Goal: Information Seeking & Learning: Learn about a topic

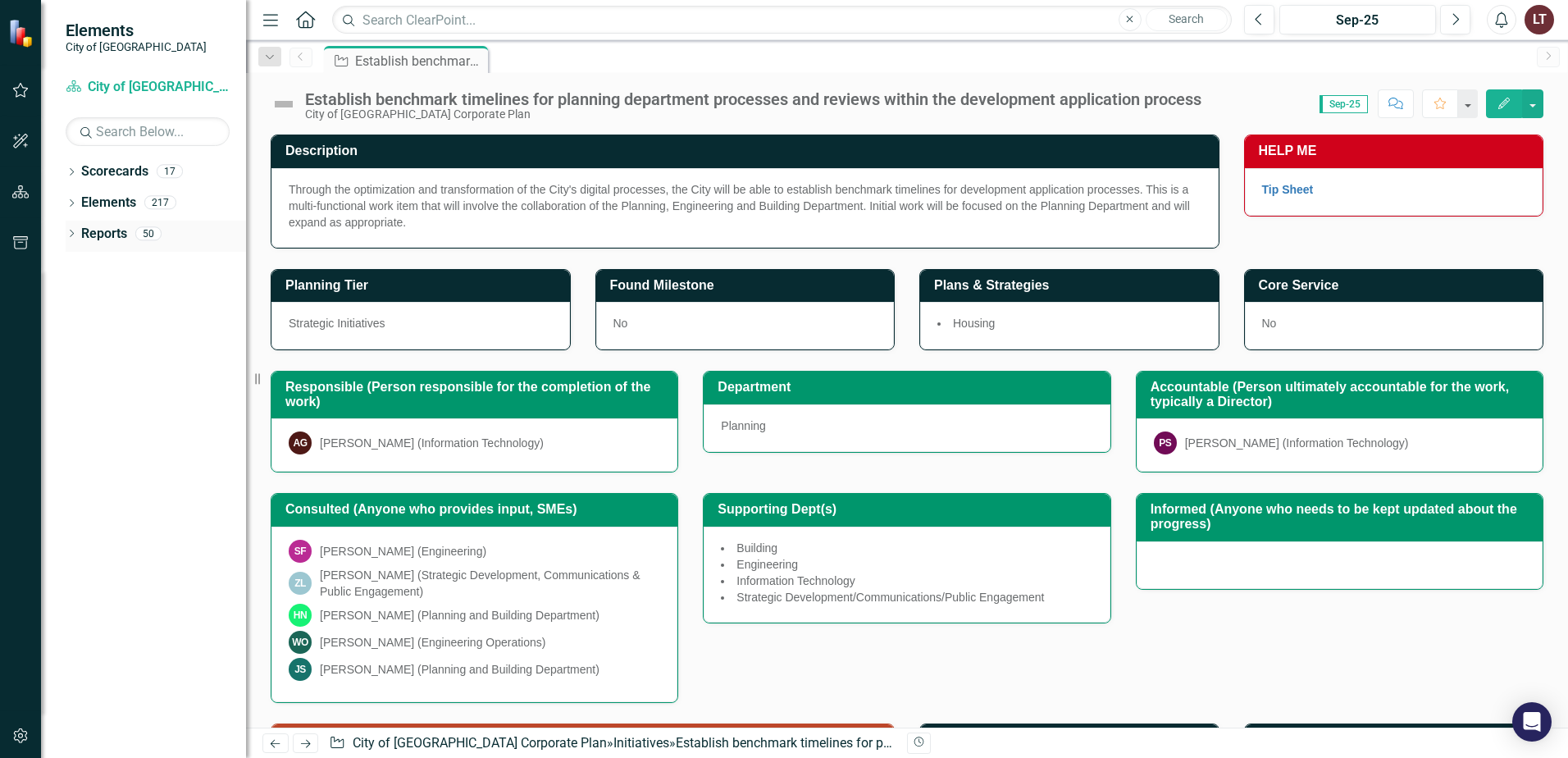
click at [92, 231] on link "Reports" at bounding box center [105, 234] width 46 height 19
click at [83, 178] on link "Scorecards" at bounding box center [115, 172] width 67 height 19
click at [148, 165] on link "Scorecards" at bounding box center [115, 172] width 67 height 19
click at [154, 76] on div "Scorecard City of [GEOGRAPHIC_DATA] Corporate Plan" at bounding box center [147, 87] width 164 height 27
click at [272, 60] on icon "Dropdown" at bounding box center [269, 58] width 14 height 12
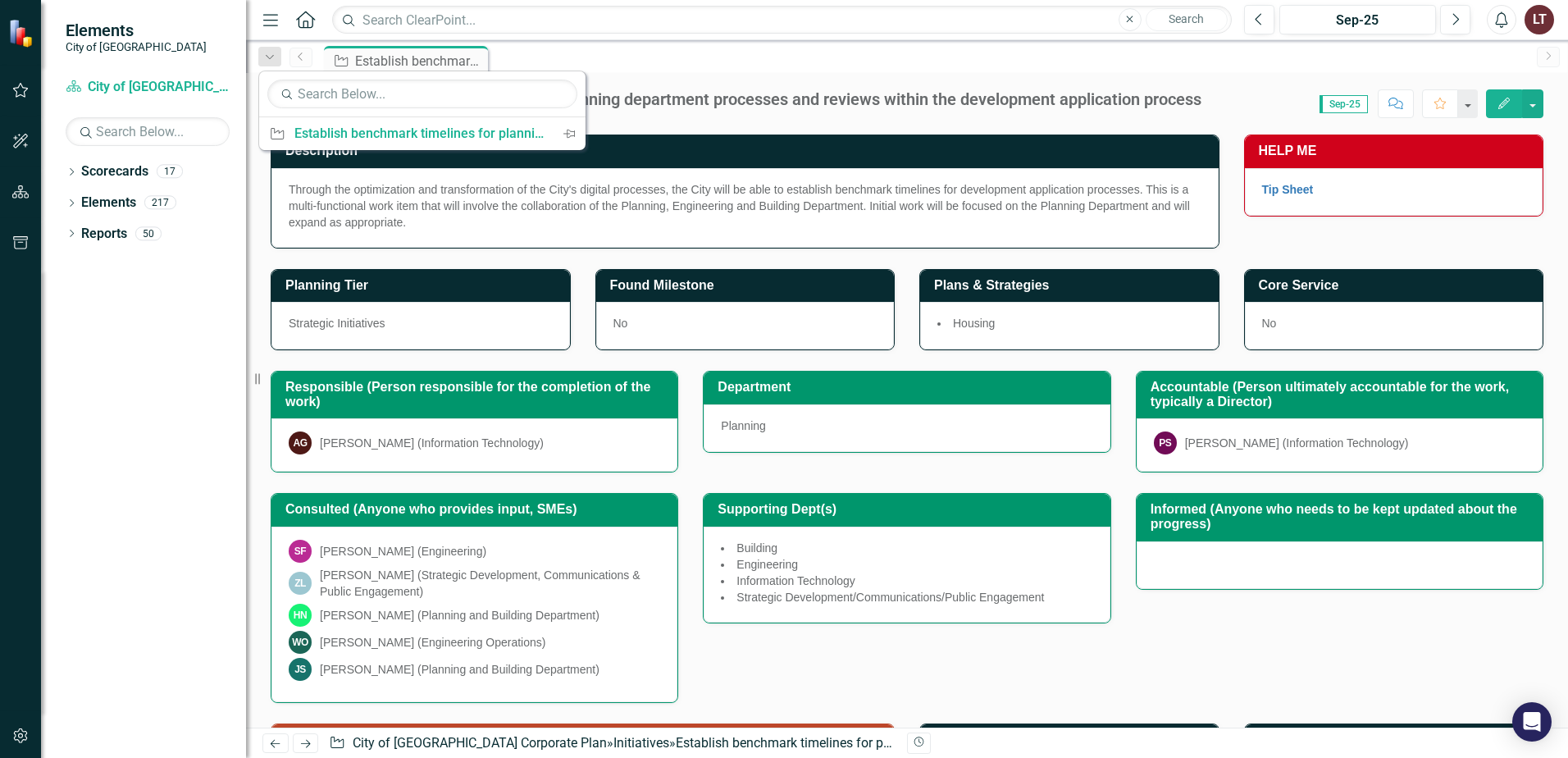
click at [294, 60] on icon "Previous" at bounding box center [301, 57] width 13 height 10
click at [672, 70] on div "Initiative Establish benchmark timelines for planning department processes and …" at bounding box center [924, 59] width 1208 height 26
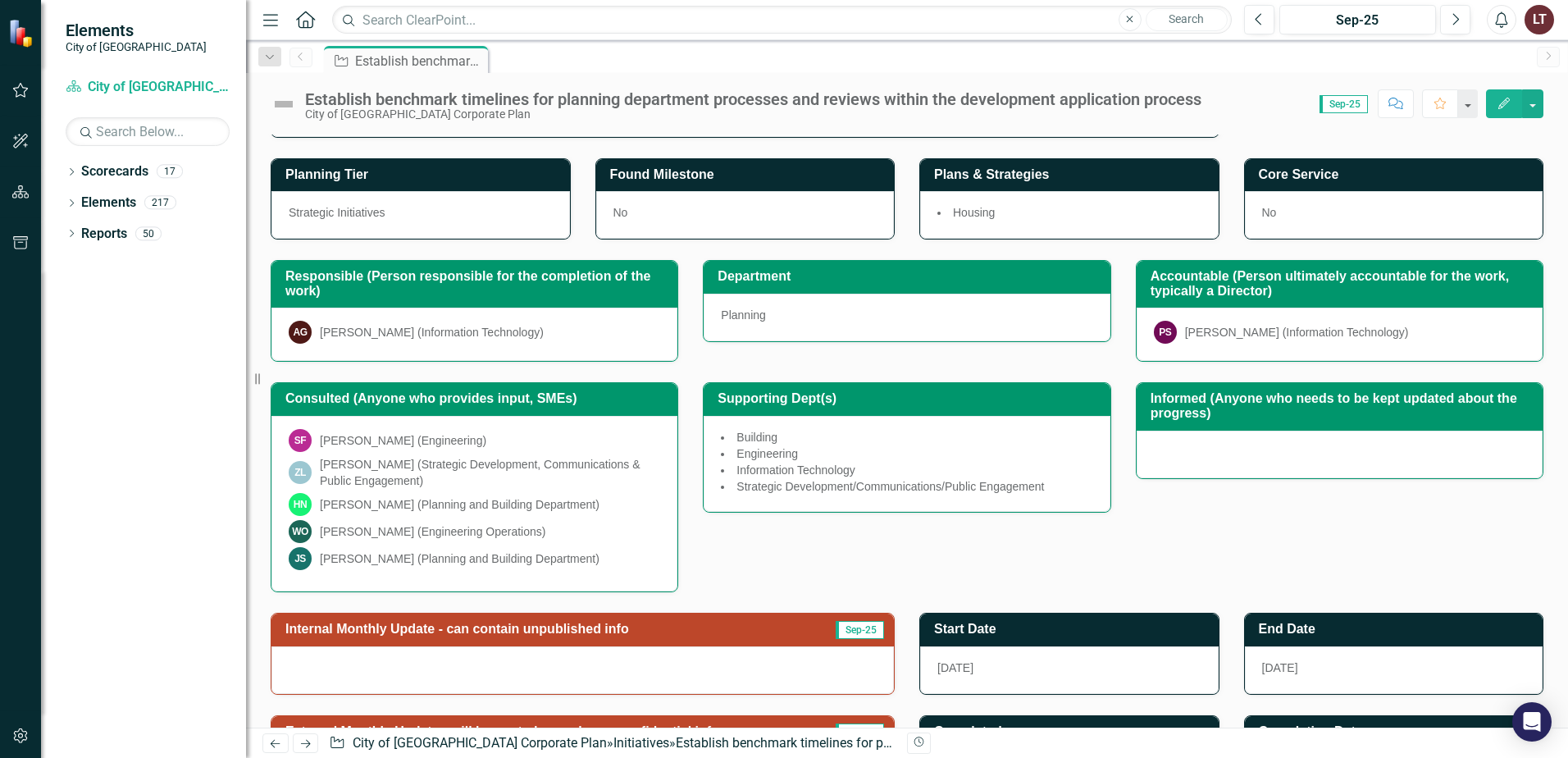
scroll to position [327, 0]
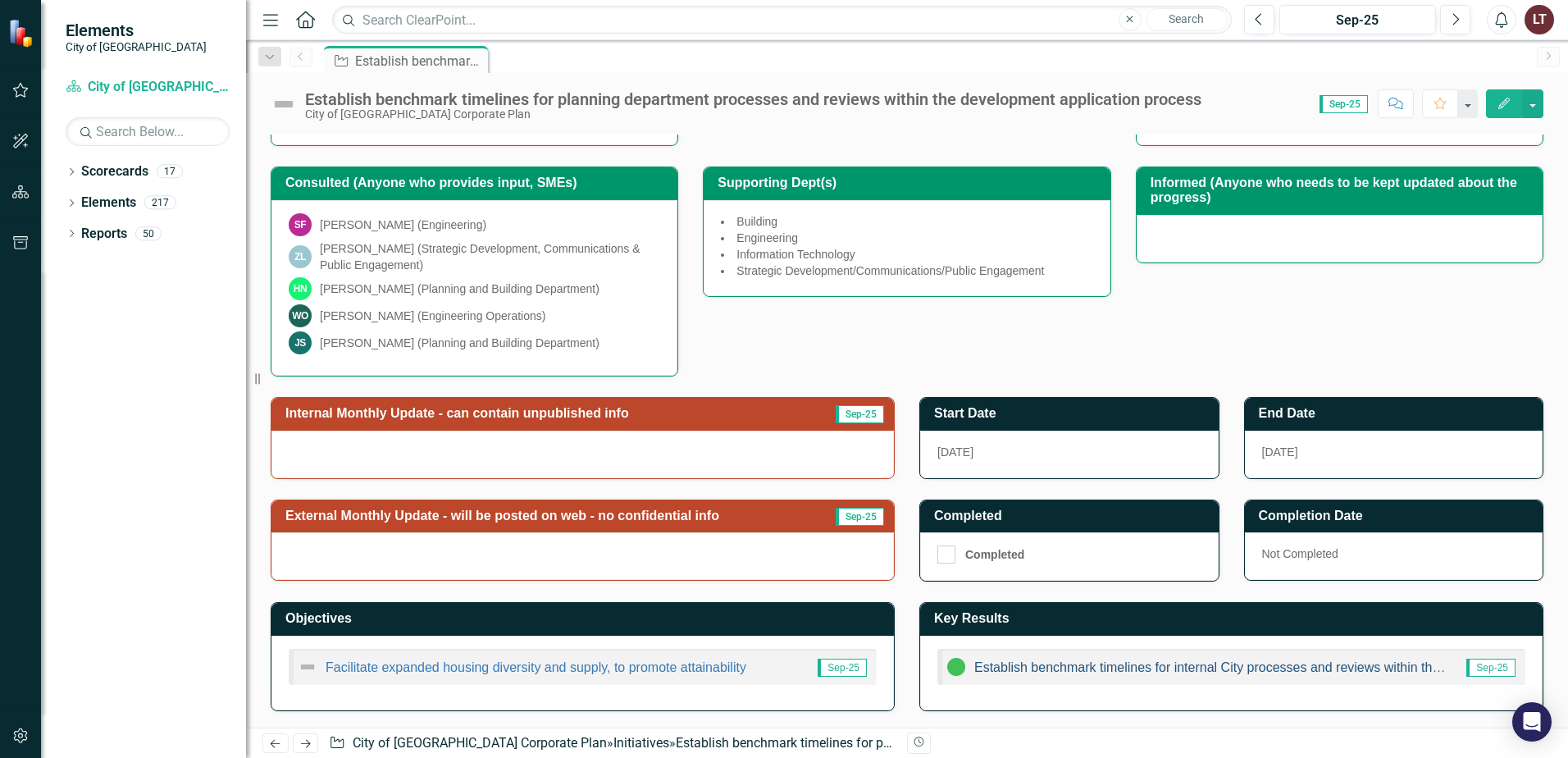
click at [1192, 664] on link "Establish benchmark timelines for internal City processes and reviews within th…" at bounding box center [1304, 667] width 660 height 14
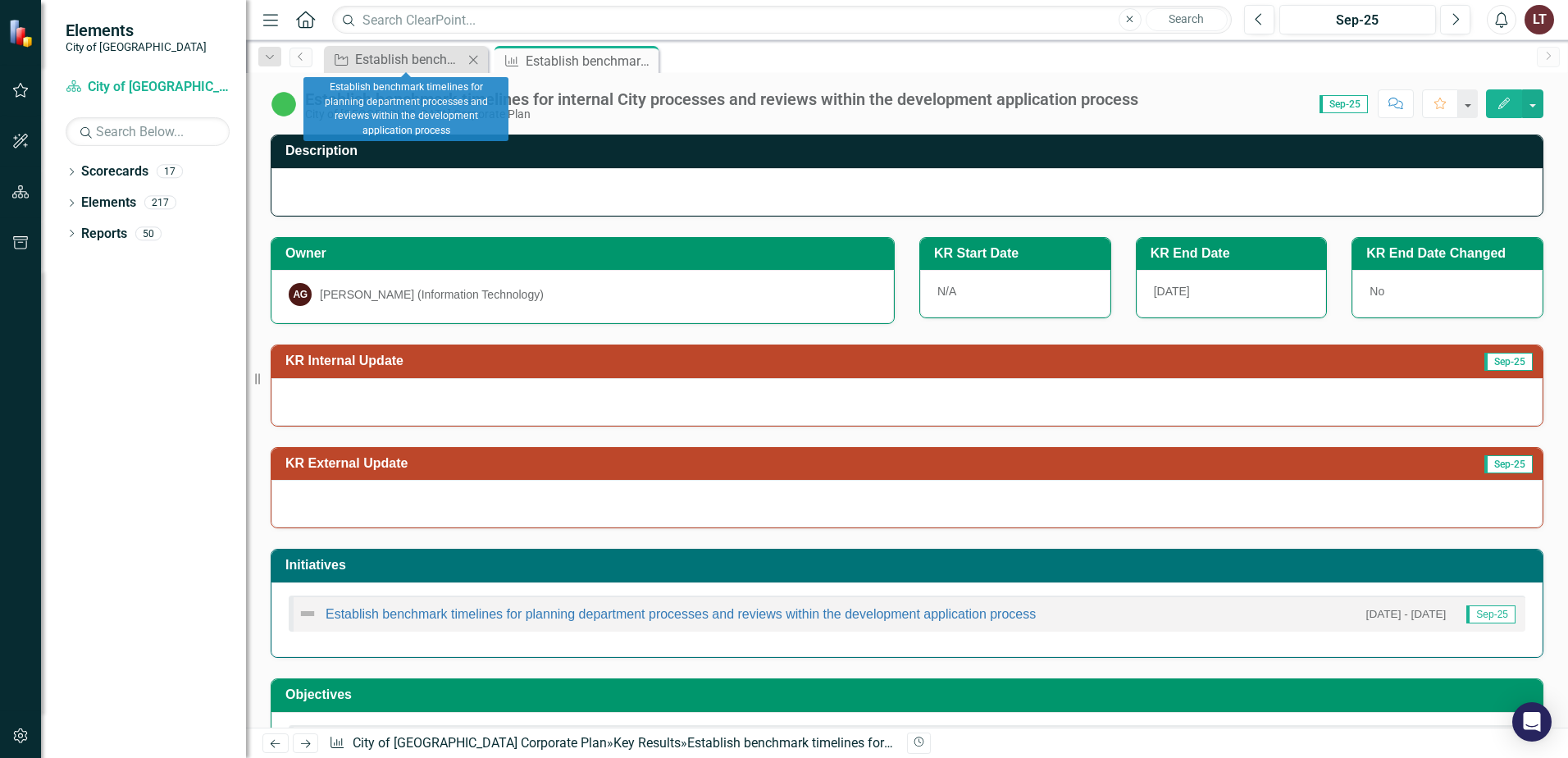
click at [478, 56] on icon "Close" at bounding box center [473, 60] width 16 height 13
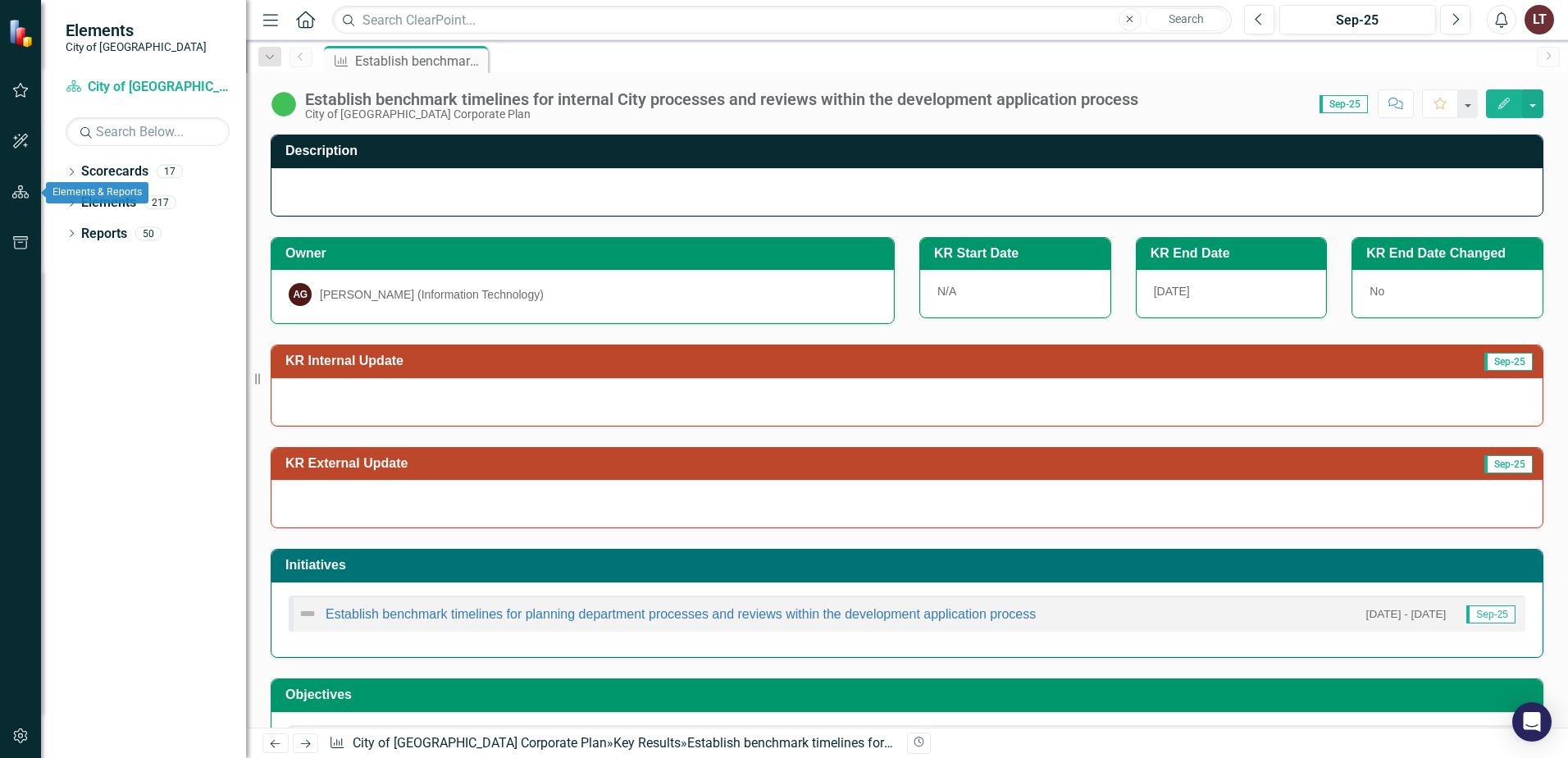
click at [16, 200] on button "button" at bounding box center [21, 193] width 37 height 35
click at [136, 82] on link "Scorecard City of [GEOGRAPHIC_DATA] Corporate Plan" at bounding box center [147, 87] width 164 height 19
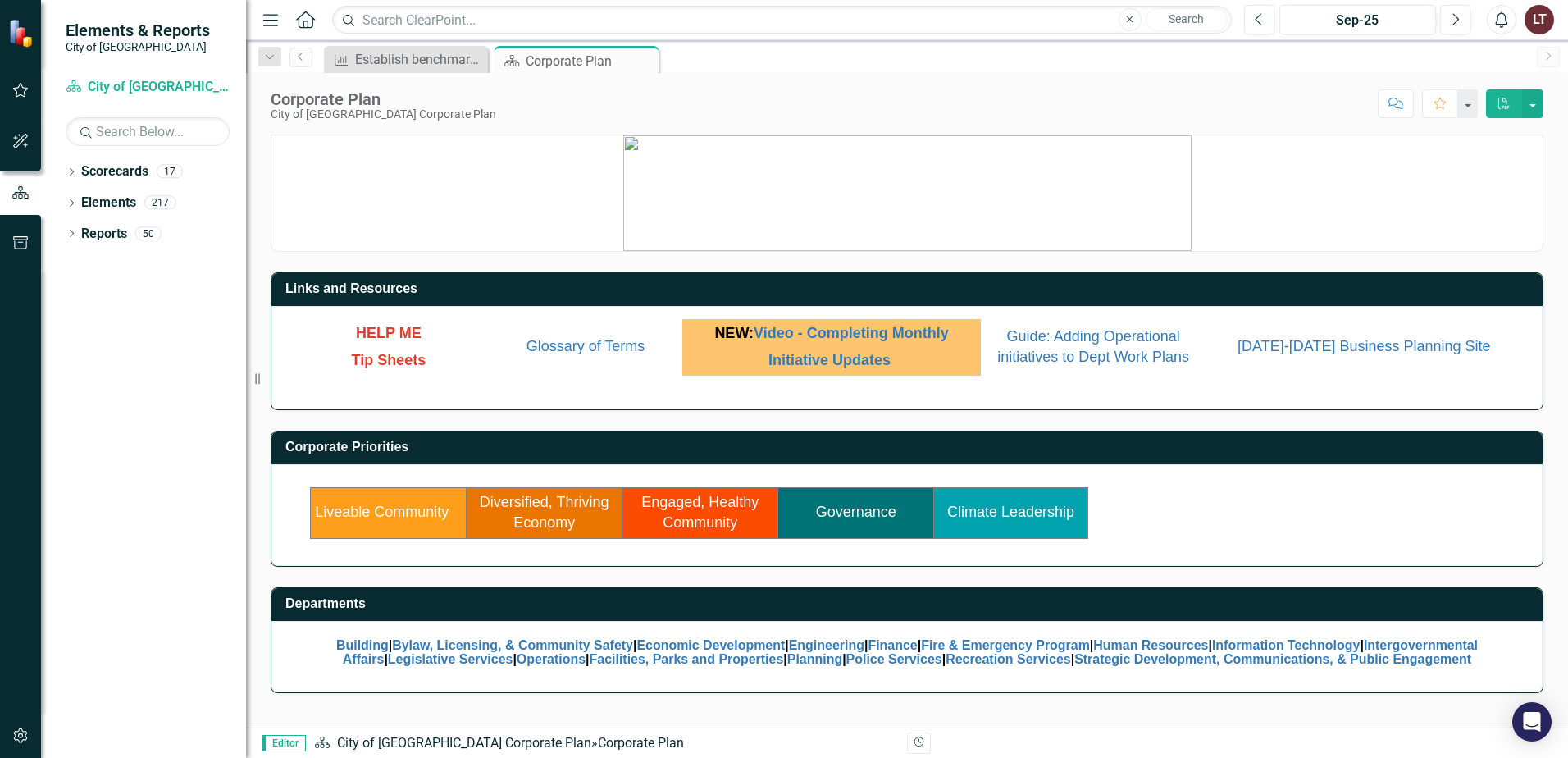
click at [345, 504] on link "Liveable Community" at bounding box center [381, 511] width 134 height 16
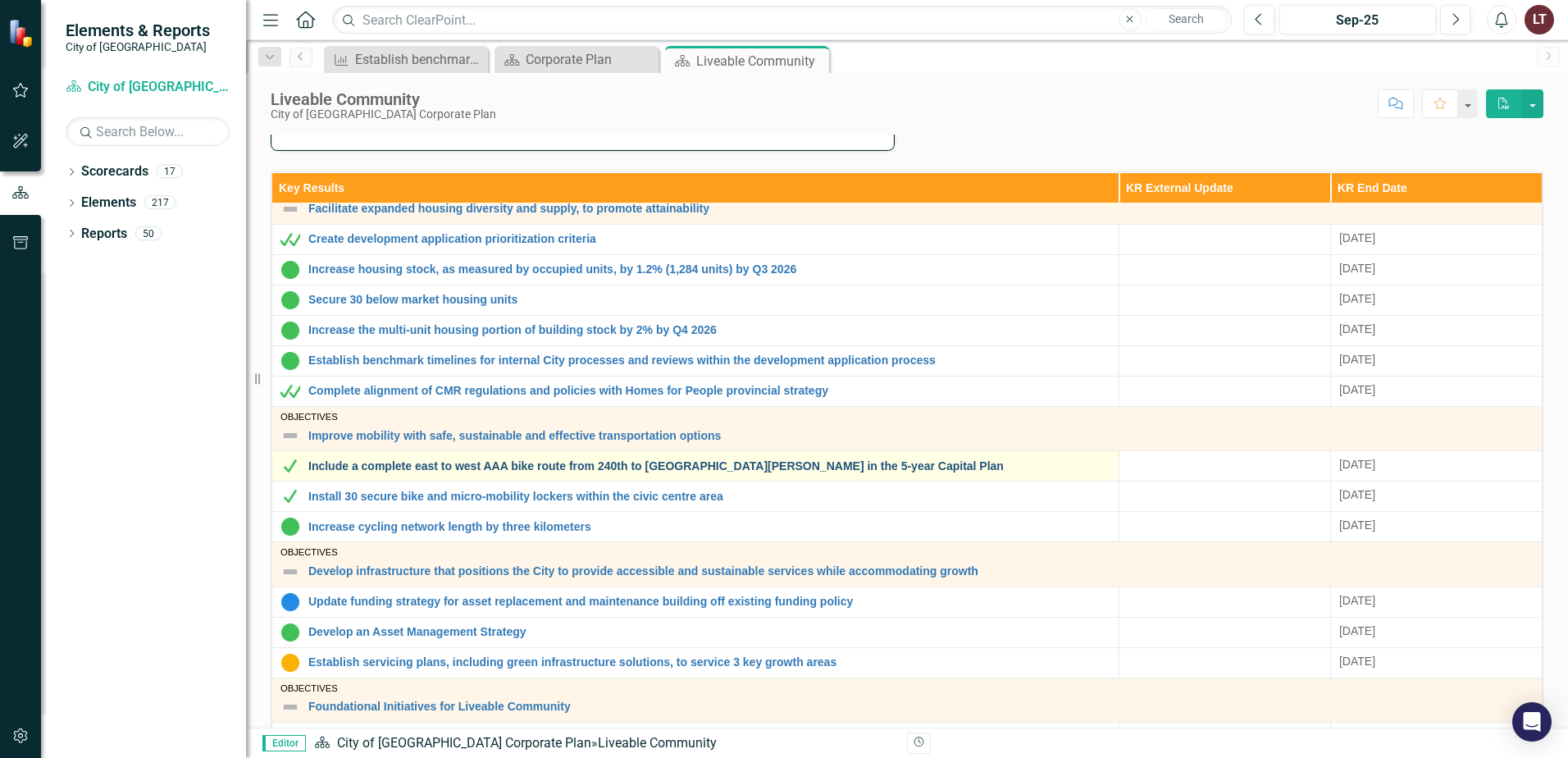
scroll to position [36, 0]
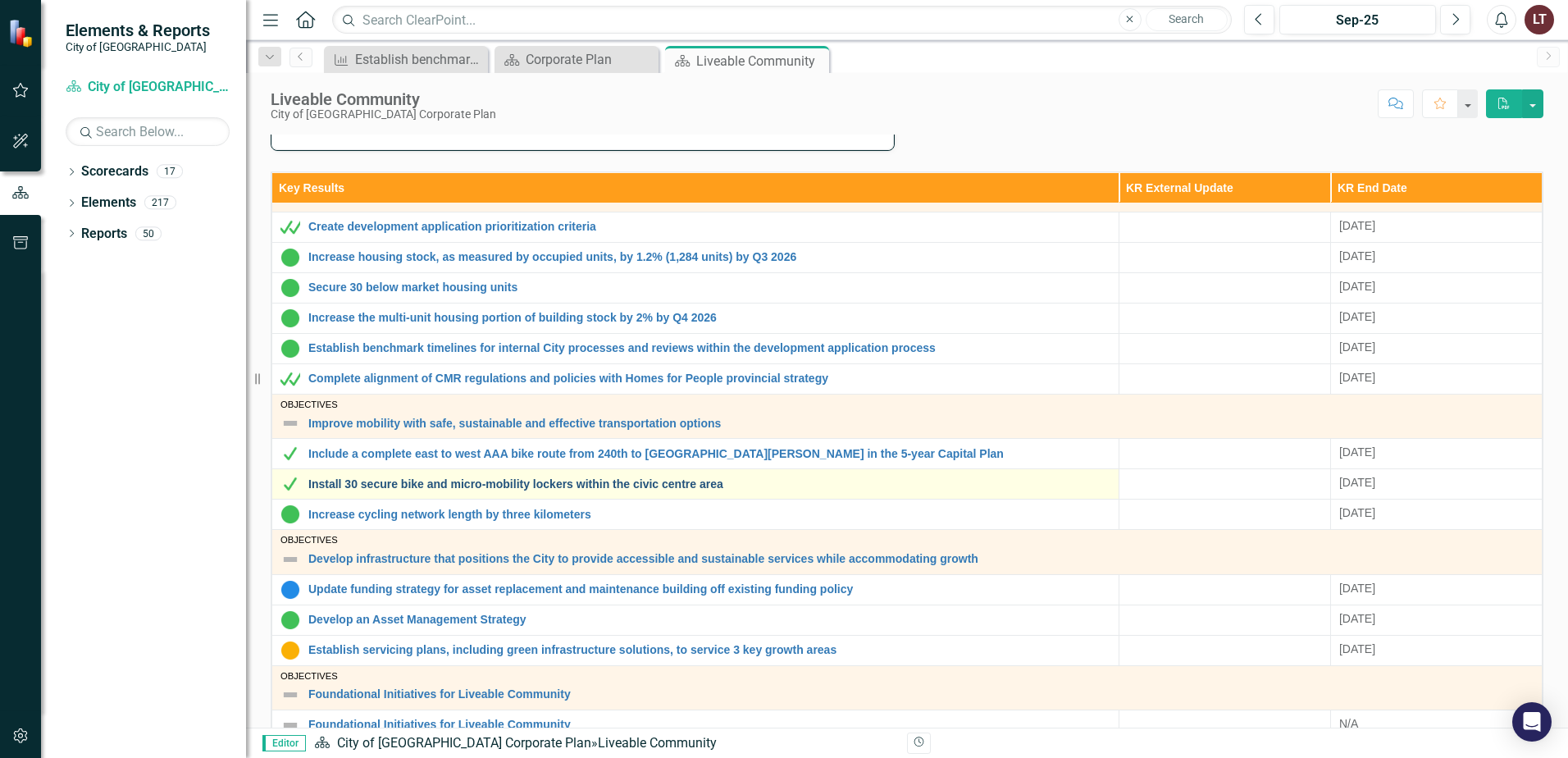
click at [585, 487] on link "Install 30 secure bike and micro-mobility lockers within the civic centre area" at bounding box center [709, 484] width 802 height 12
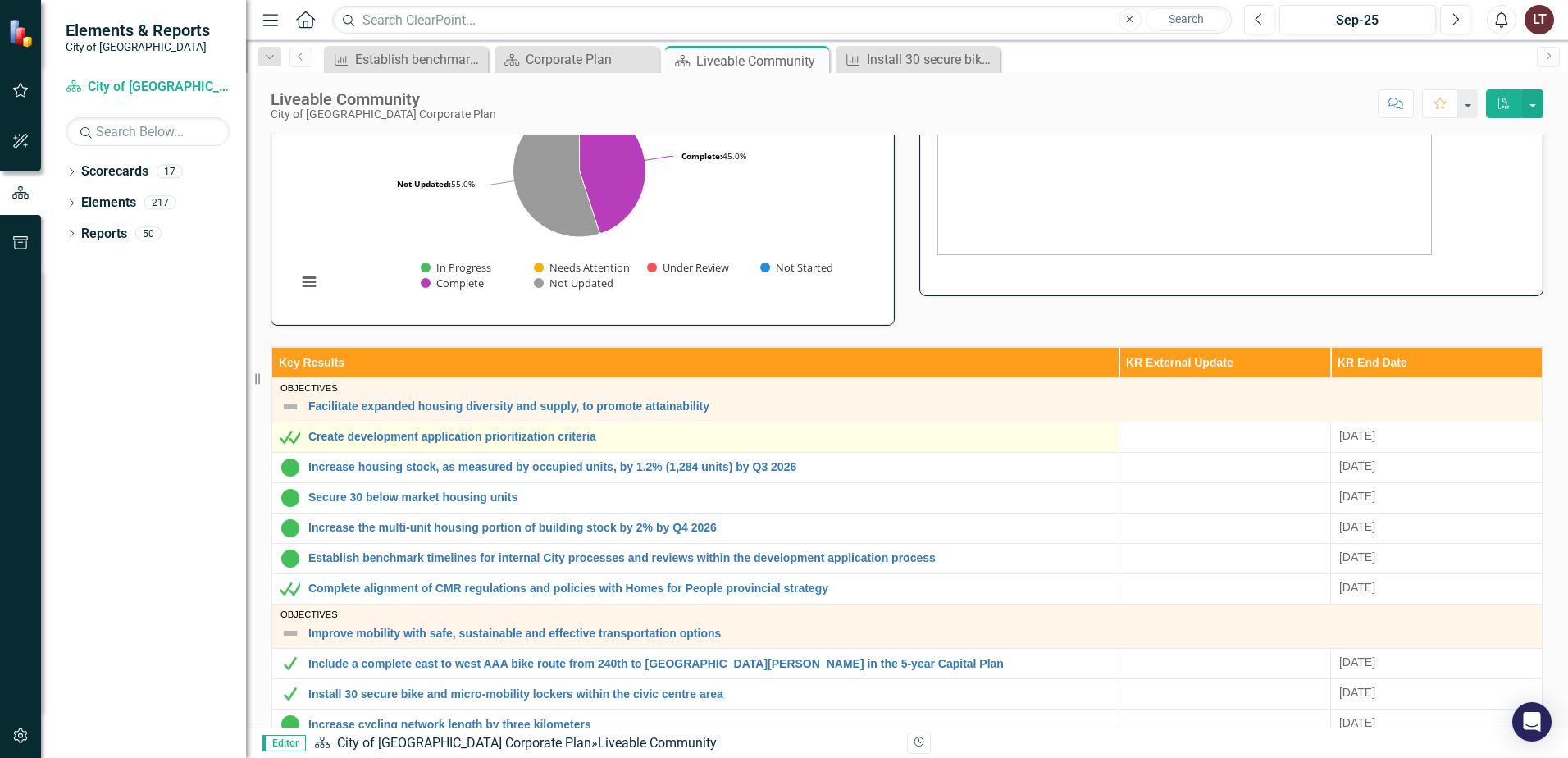
scroll to position [246, 0]
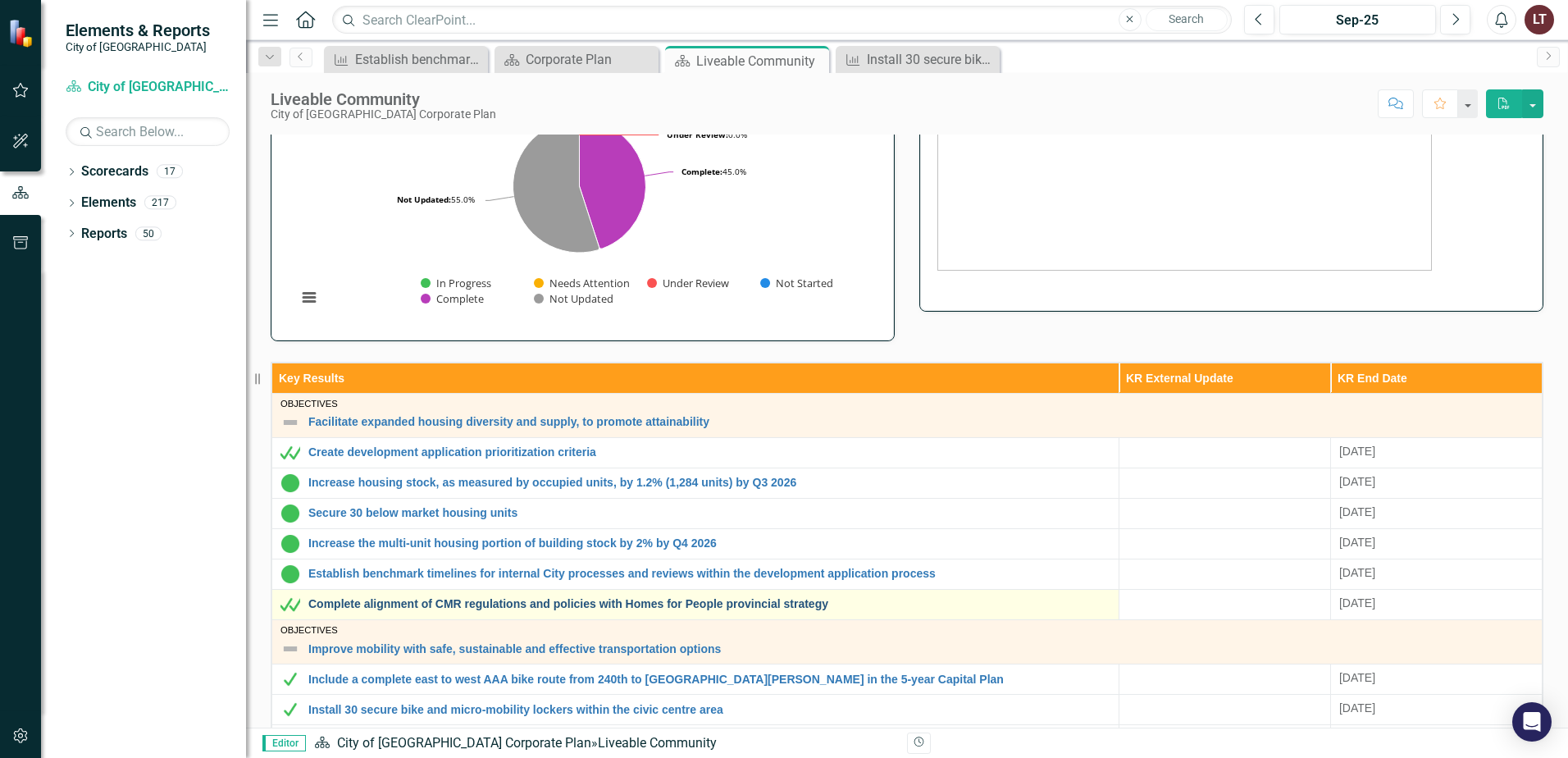
click at [551, 599] on link "Complete alignment of CMR regulations and policies with Homes for People provin…" at bounding box center [709, 603] width 802 height 12
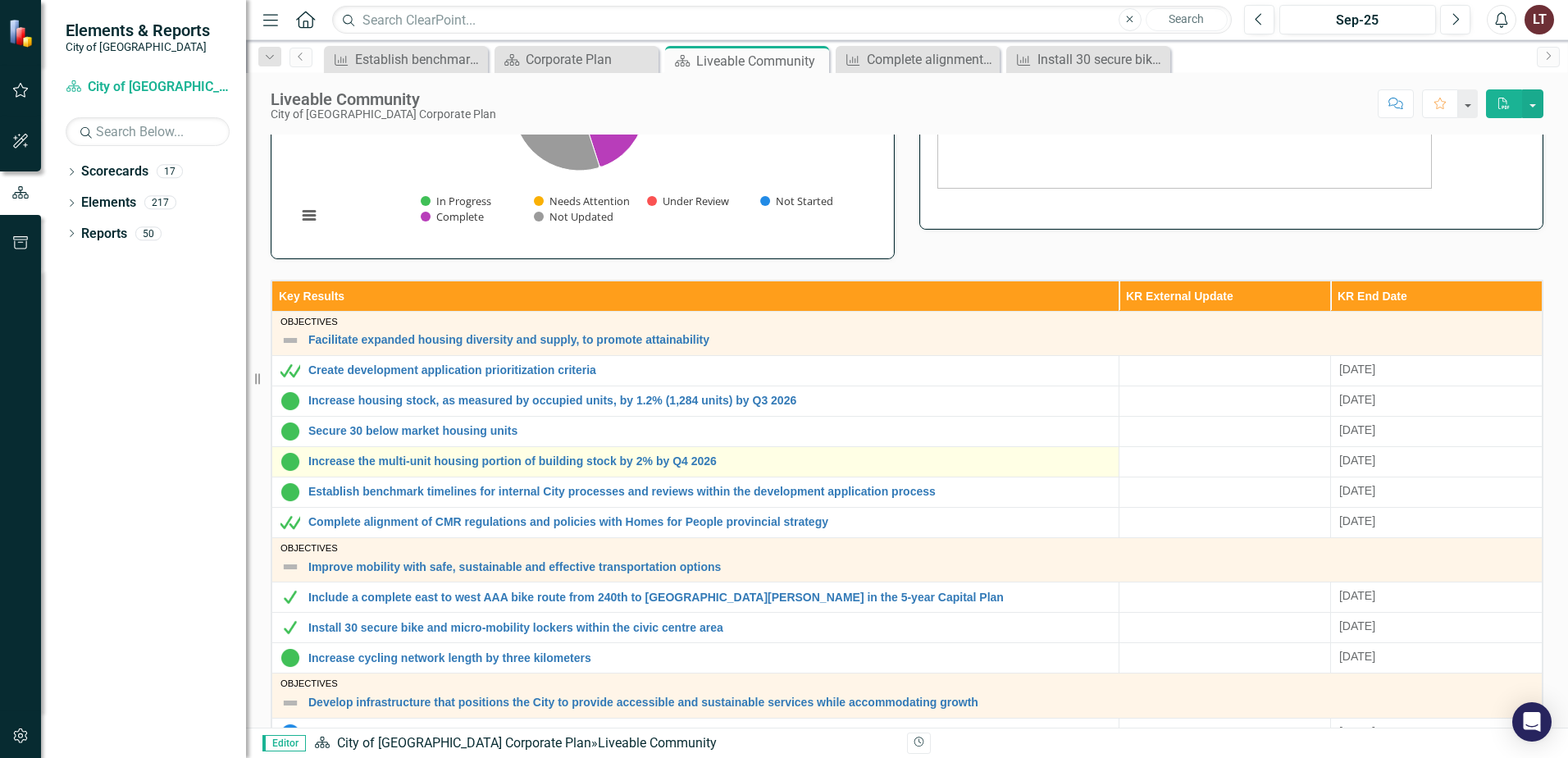
scroll to position [48, 0]
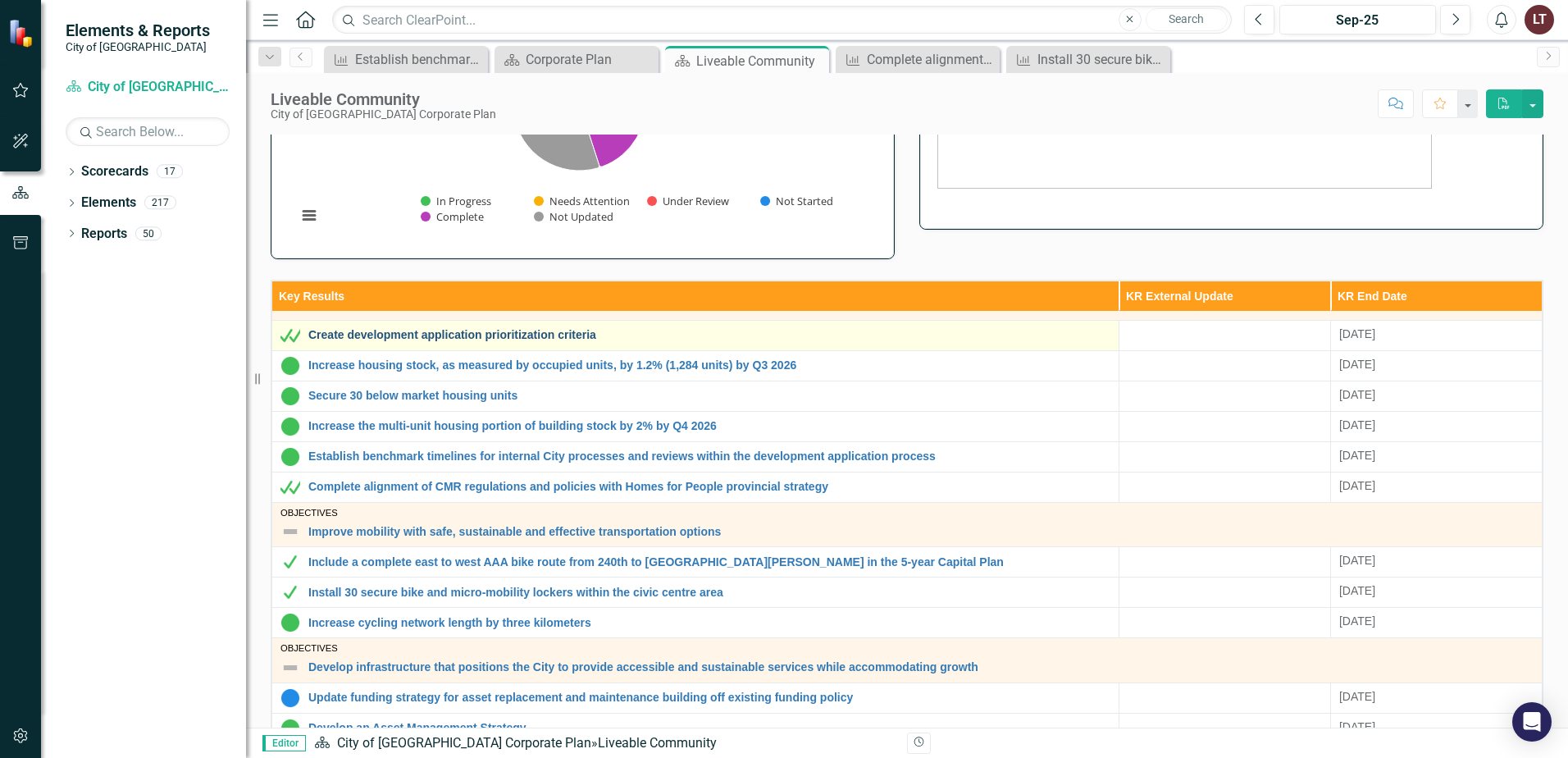
click at [466, 329] on link "Create development application prioritization criteria" at bounding box center [709, 334] width 802 height 12
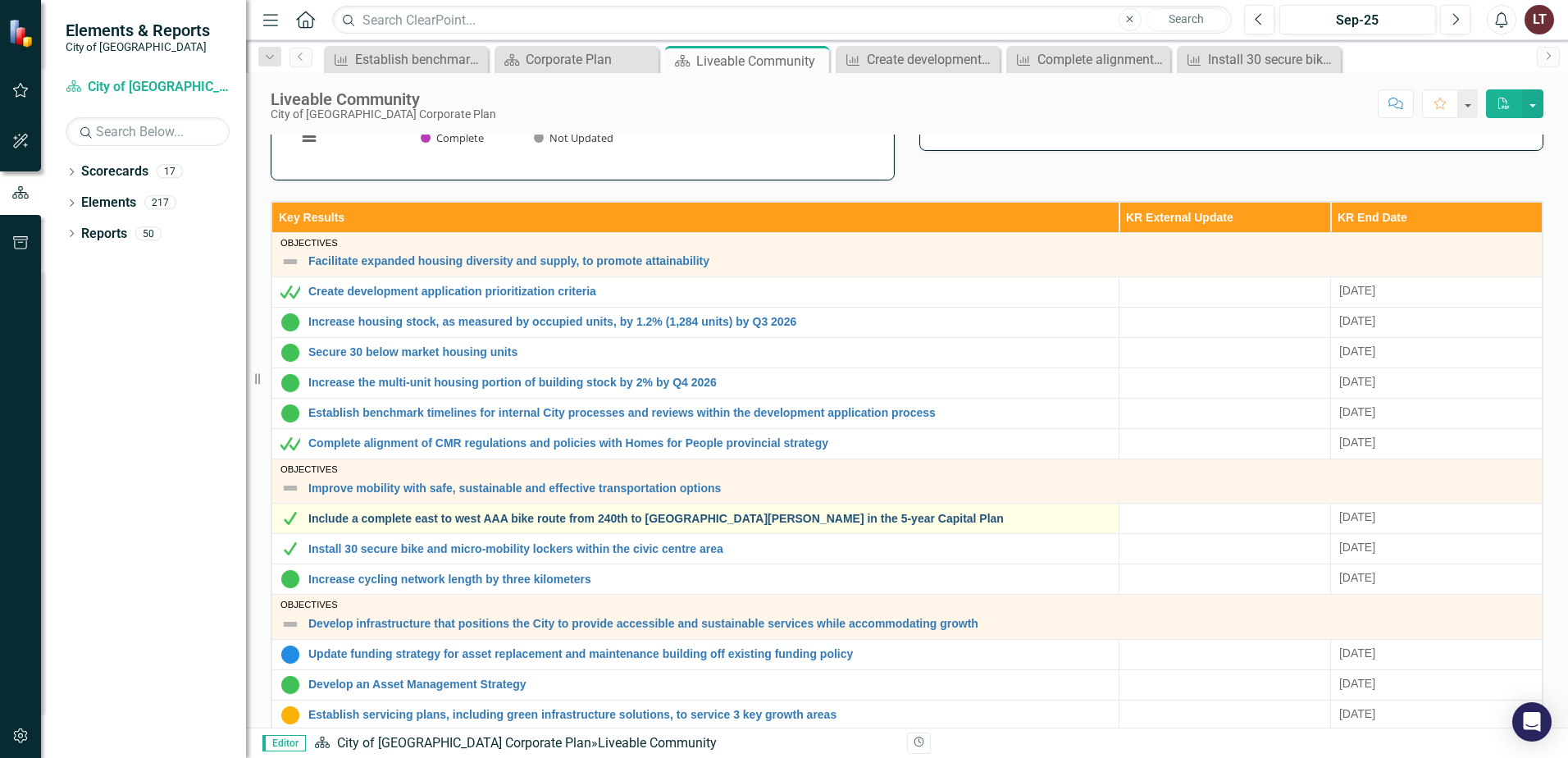
scroll to position [410, 0]
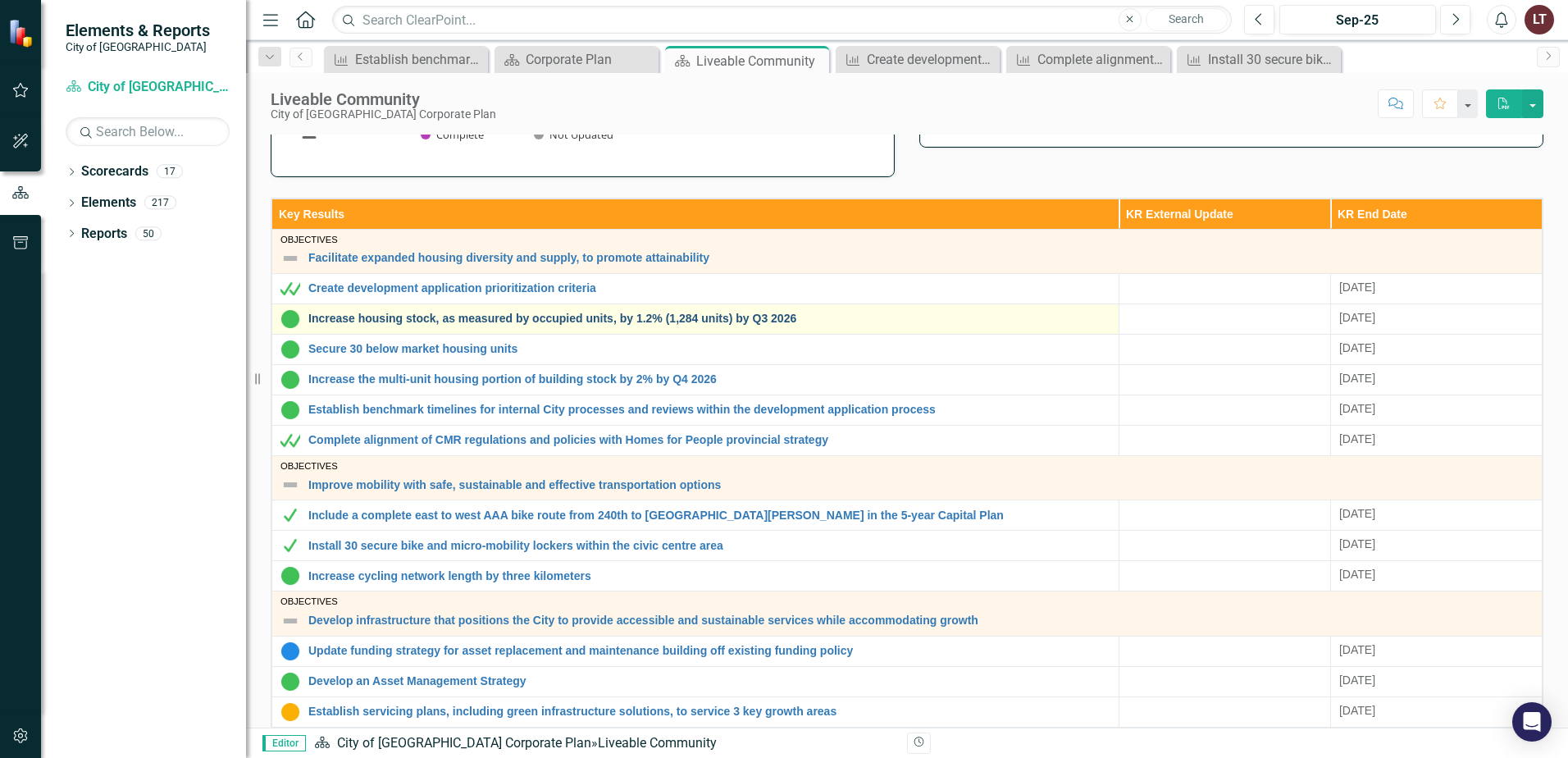
click at [462, 319] on link "Increase housing stock, as measured by occupied units, by 1.2% (1,284 units) by…" at bounding box center [709, 318] width 802 height 12
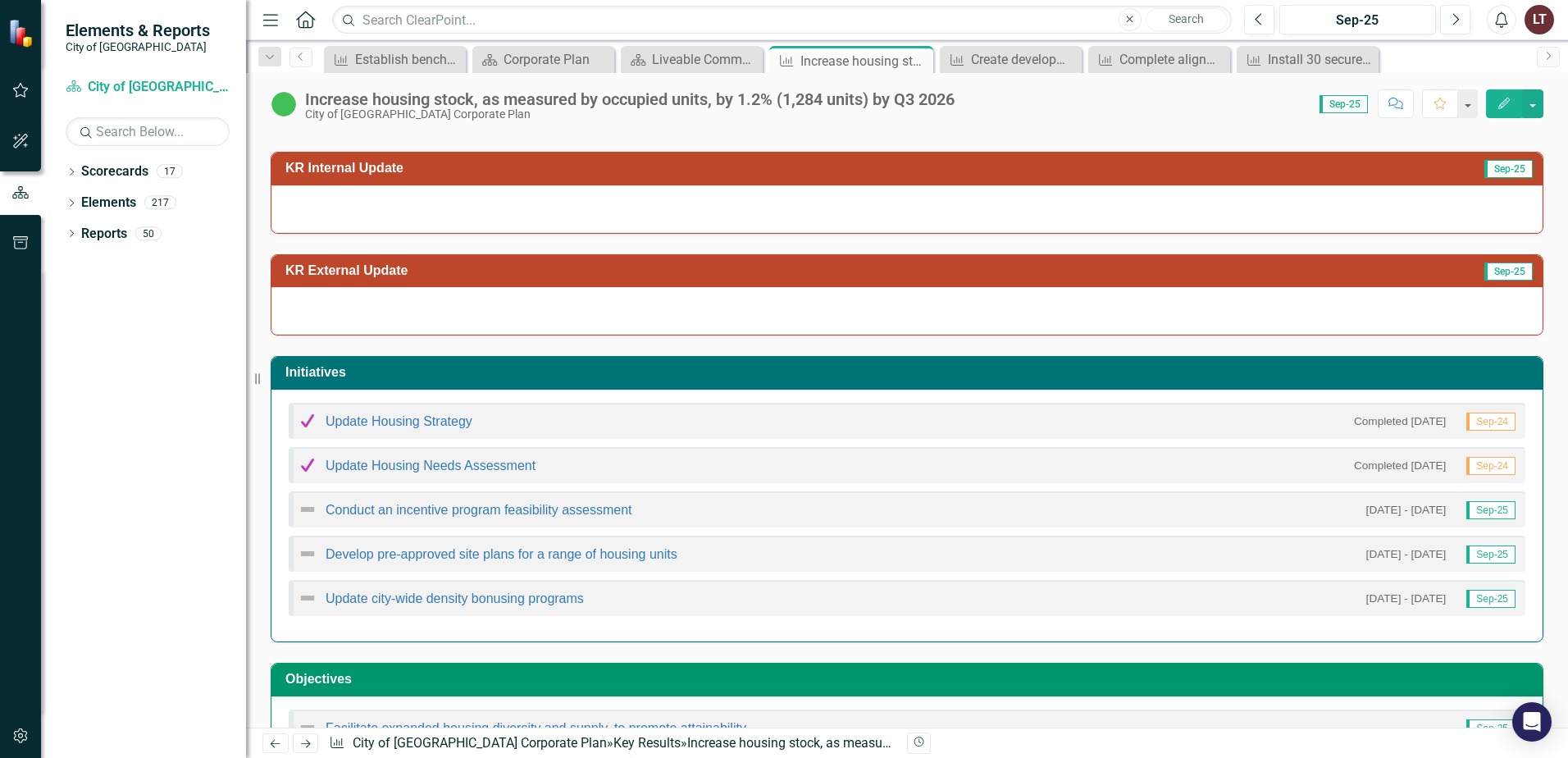
scroll to position [164, 0]
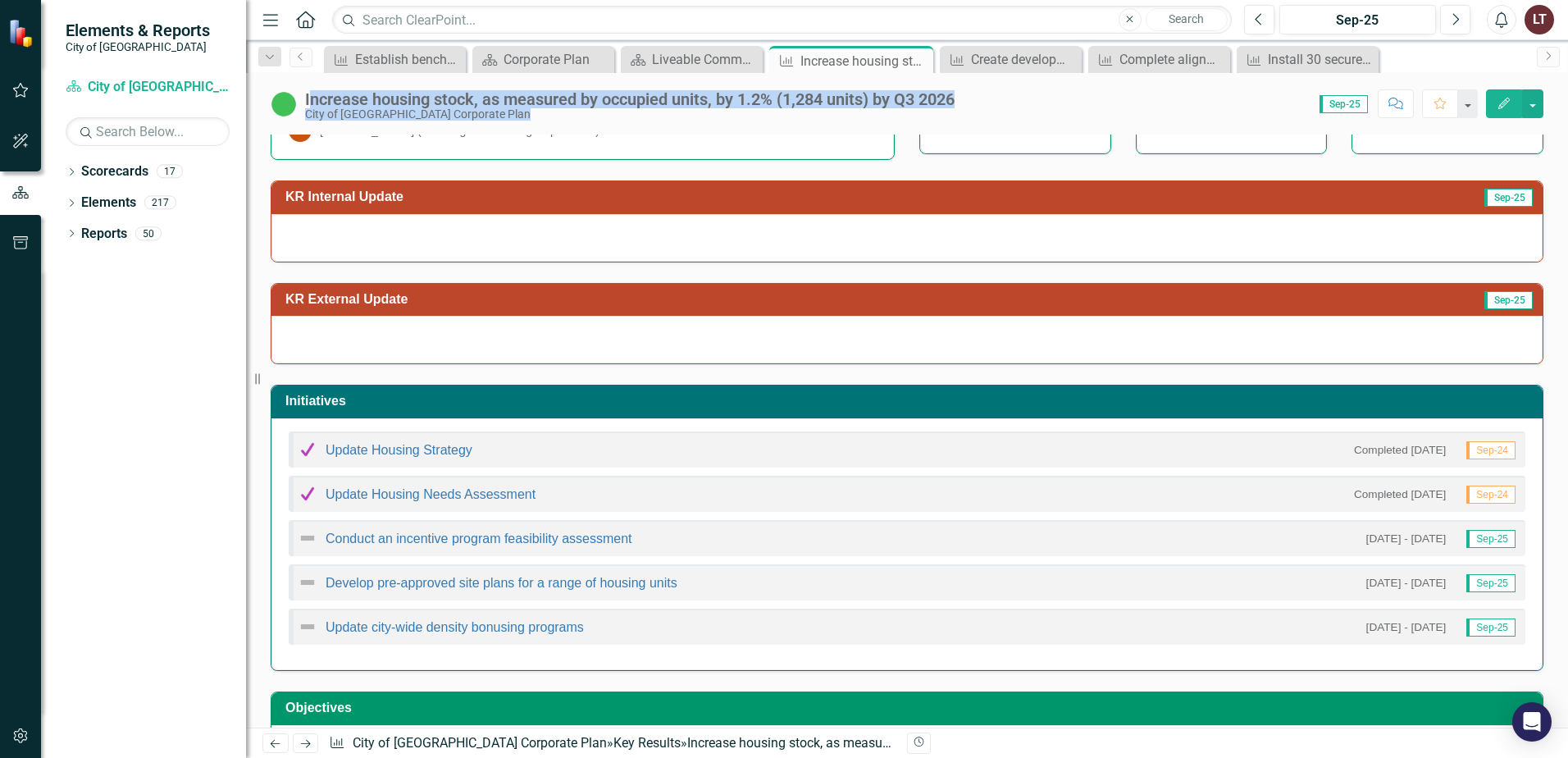
drag, startPoint x: 994, startPoint y: 94, endPoint x: 308, endPoint y: 97, distance: 686.0
click at [308, 97] on div "Increase housing stock, as measured by occupied units, by 1.2% (1,284 units) by…" at bounding box center [907, 97] width 1322 height 49
drag, startPoint x: 544, startPoint y: 111, endPoint x: 534, endPoint y: 111, distance: 10.0
click at [541, 111] on div "City of [GEOGRAPHIC_DATA] Corporate Plan" at bounding box center [630, 114] width 649 height 12
click at [325, 95] on div "Increase housing stock, as measured by occupied units, by 1.2% (1,284 units) by…" at bounding box center [630, 99] width 649 height 18
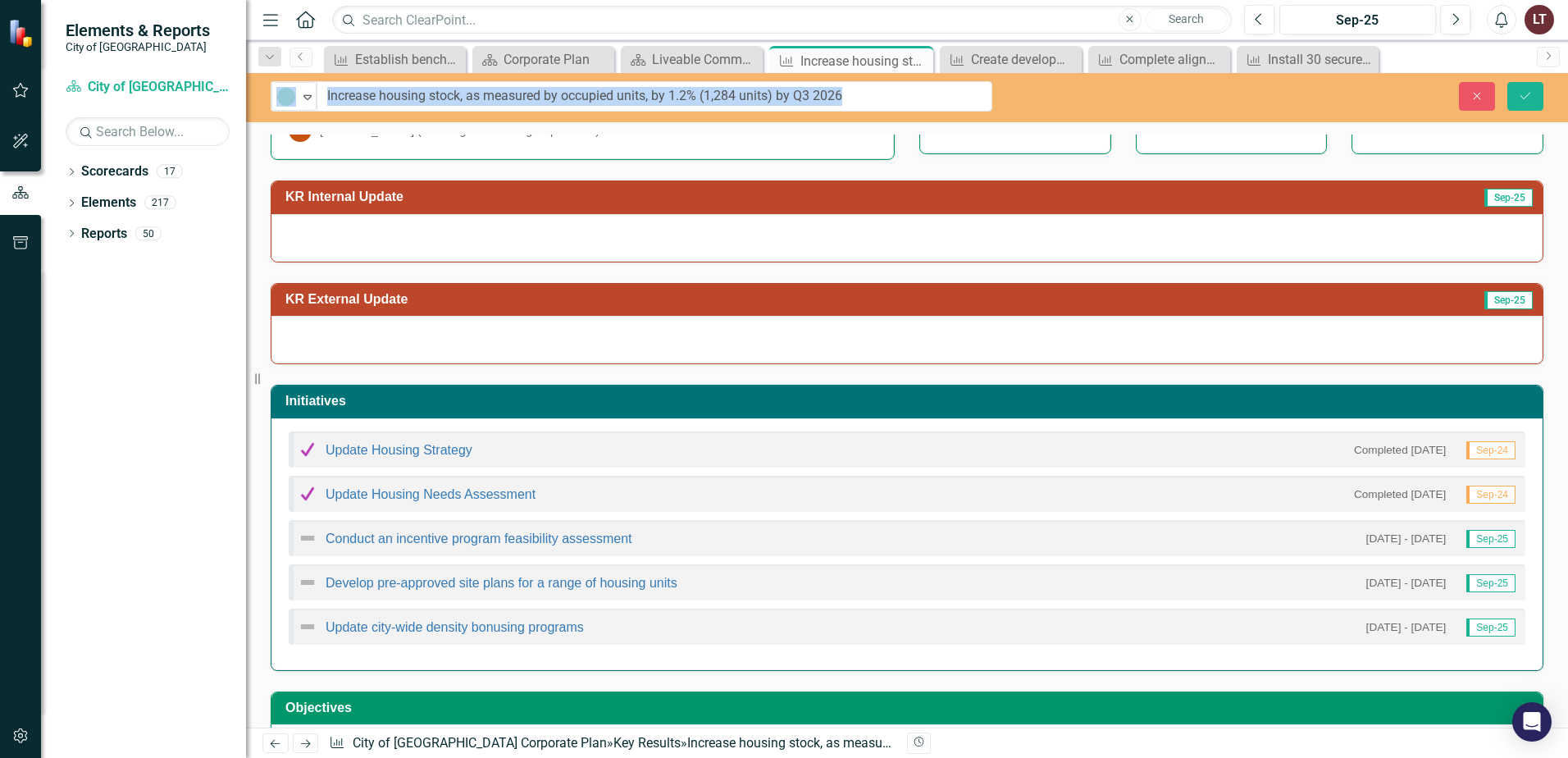
drag, startPoint x: 331, startPoint y: 93, endPoint x: 504, endPoint y: 99, distance: 173.1
click at [1467, 98] on button "Close" at bounding box center [1477, 96] width 37 height 29
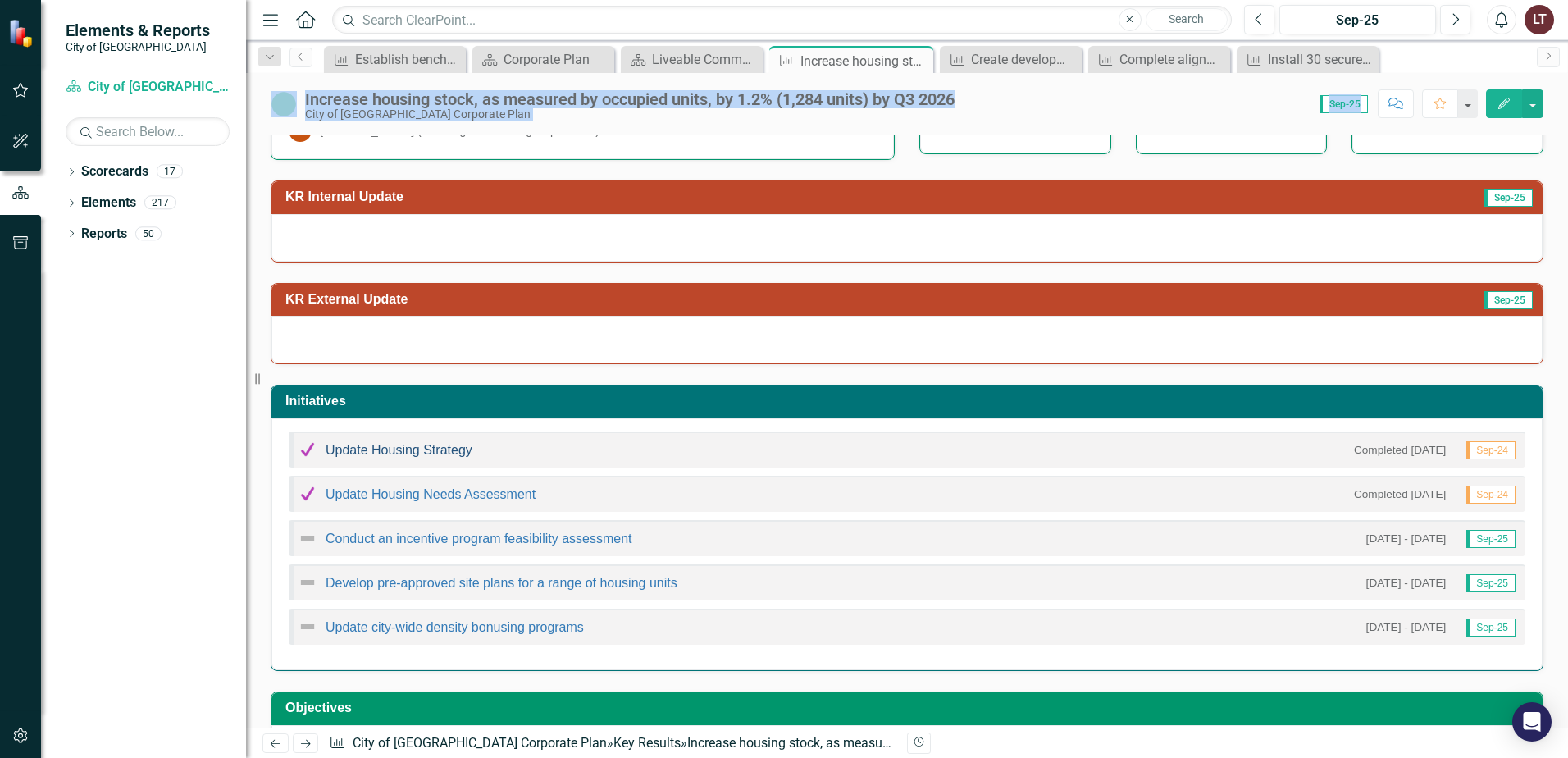
click at [466, 447] on link "Update Housing Strategy" at bounding box center [399, 450] width 147 height 14
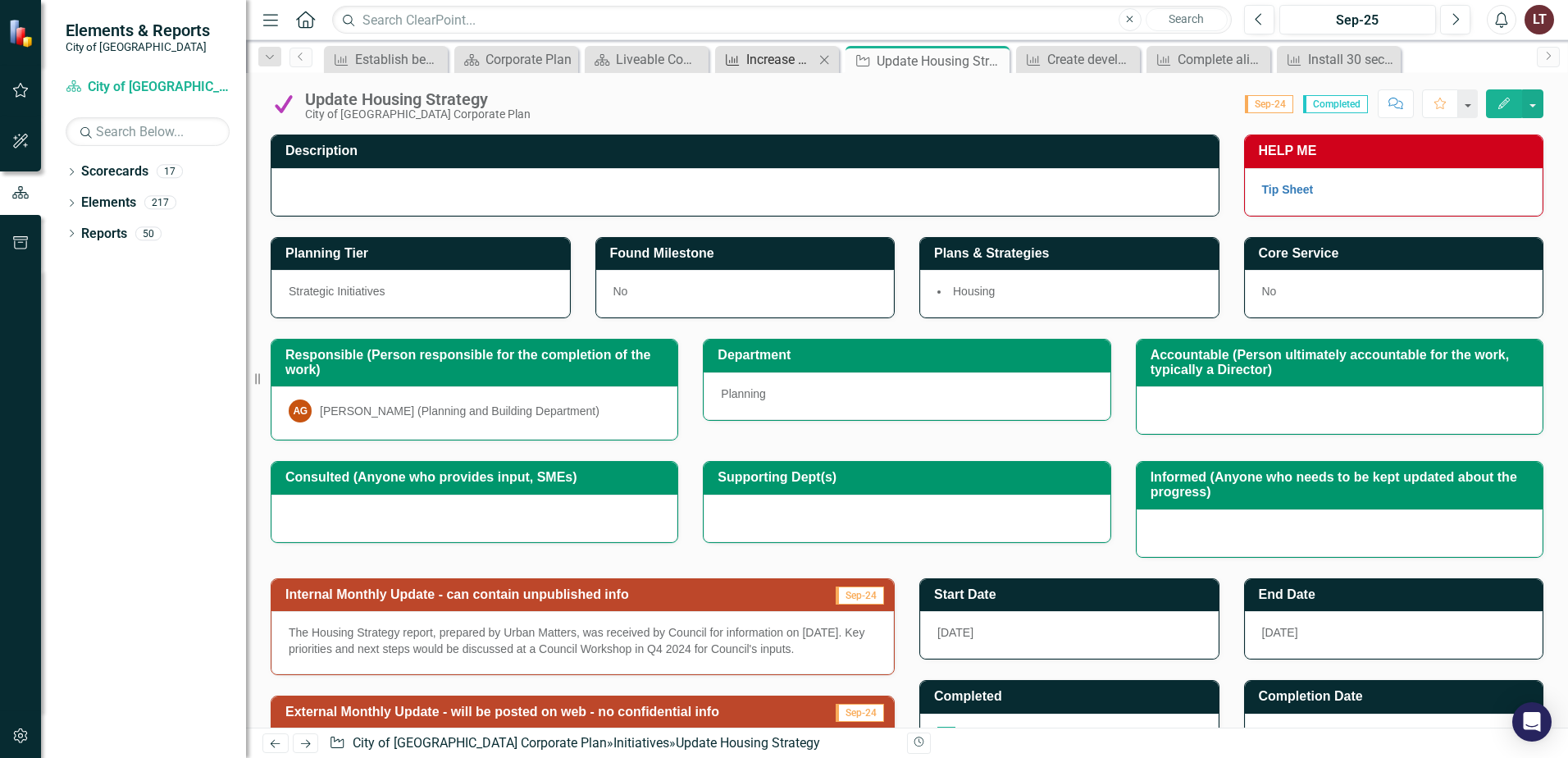
click at [772, 61] on div "Increase housing stock, as measured by occupied units, by 1.2% (1,284 units) by…" at bounding box center [780, 59] width 68 height 20
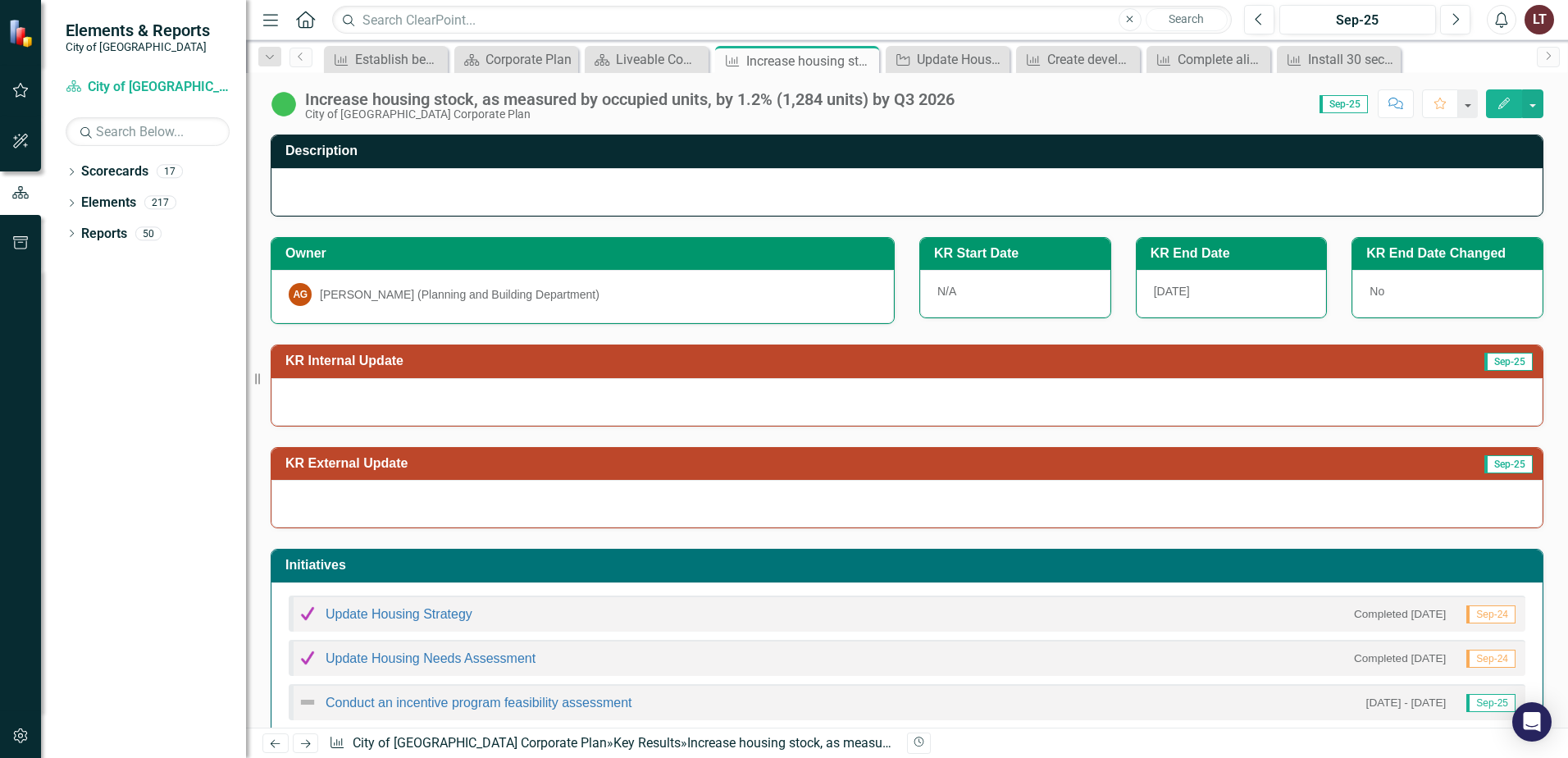
click at [1358, 496] on div at bounding box center [907, 503] width 1271 height 48
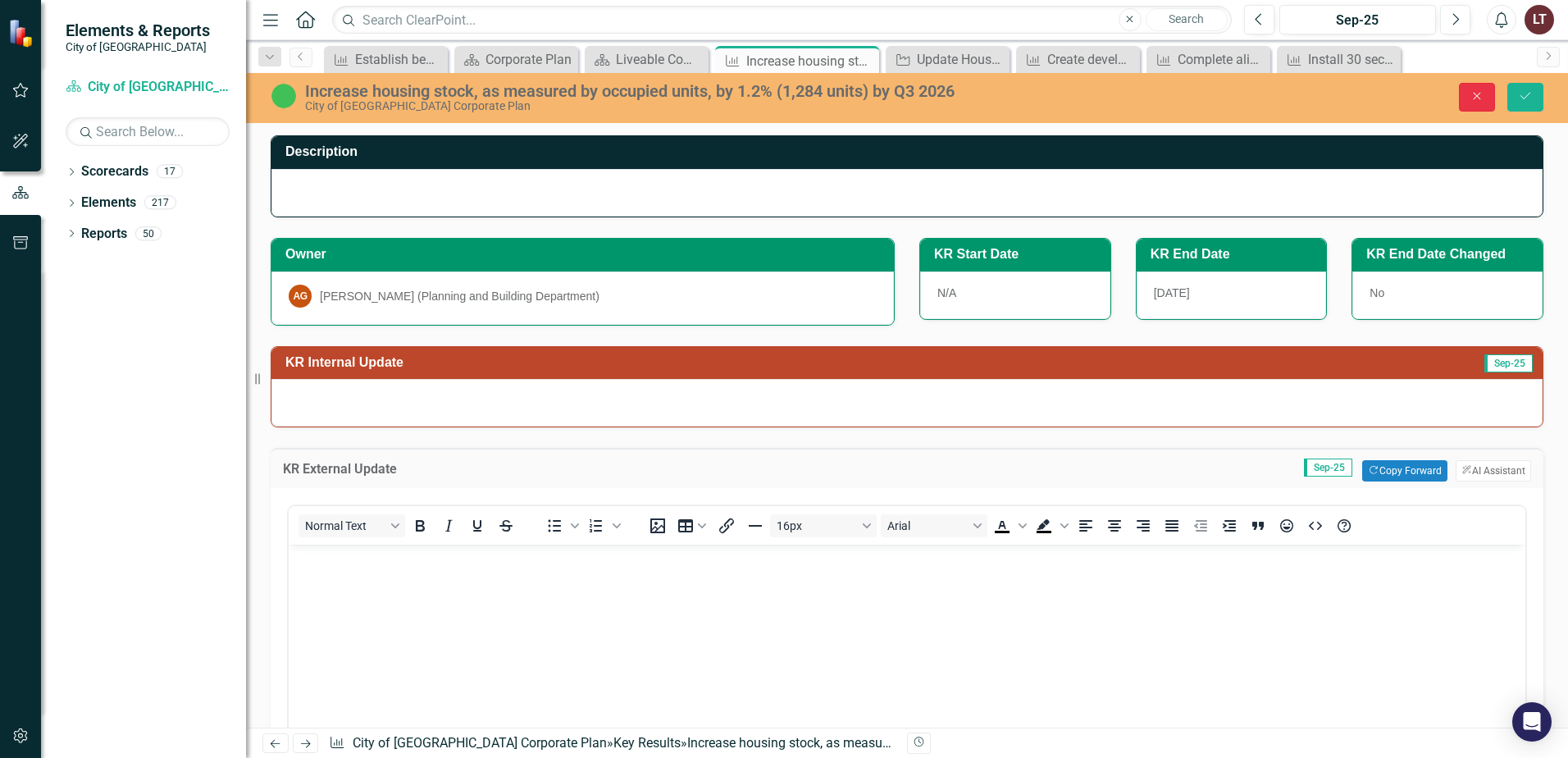
click at [1472, 100] on icon "Close" at bounding box center [1477, 96] width 14 height 12
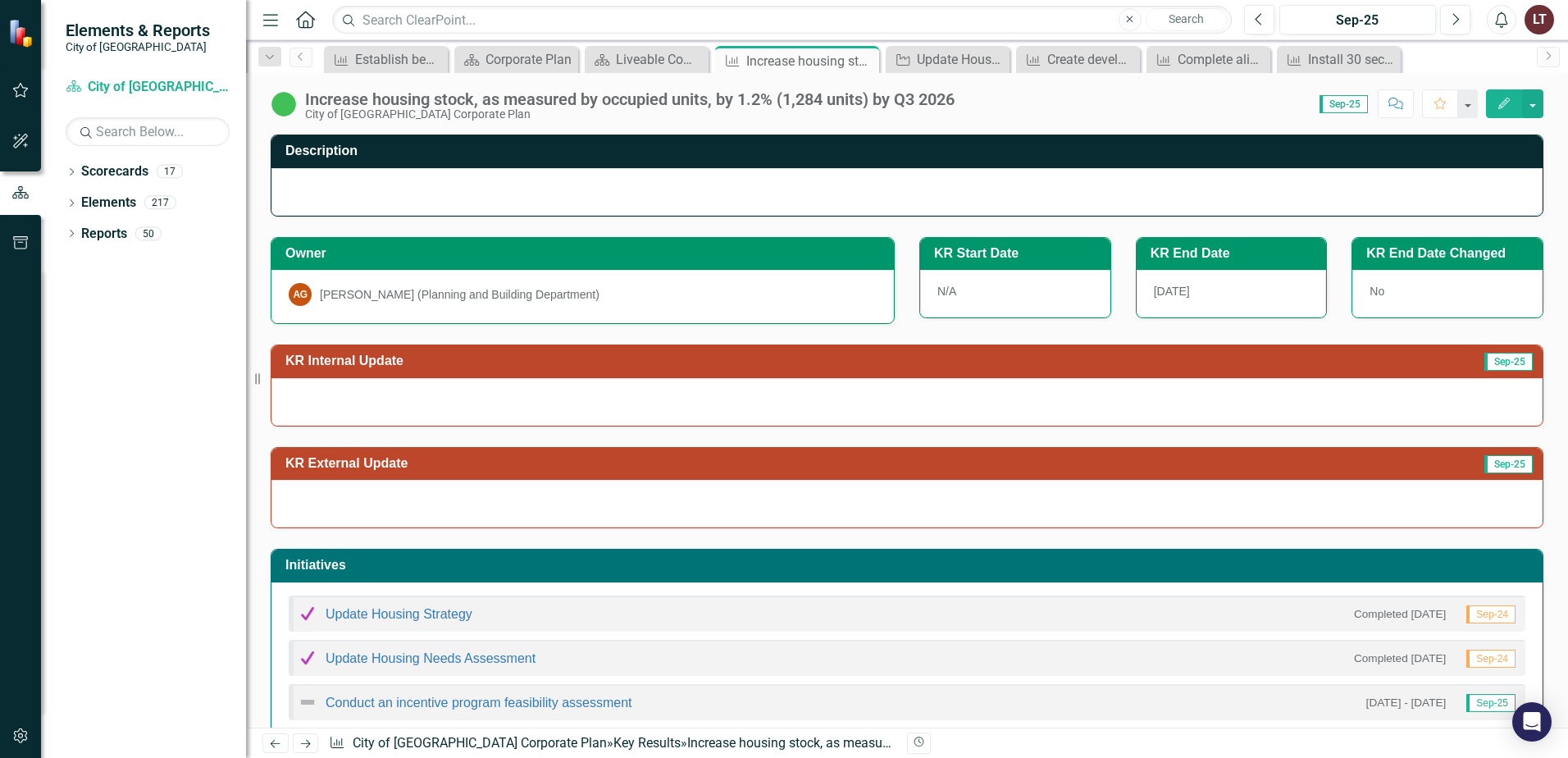
click at [1498, 104] on icon "Edit" at bounding box center [1504, 104] width 14 height 12
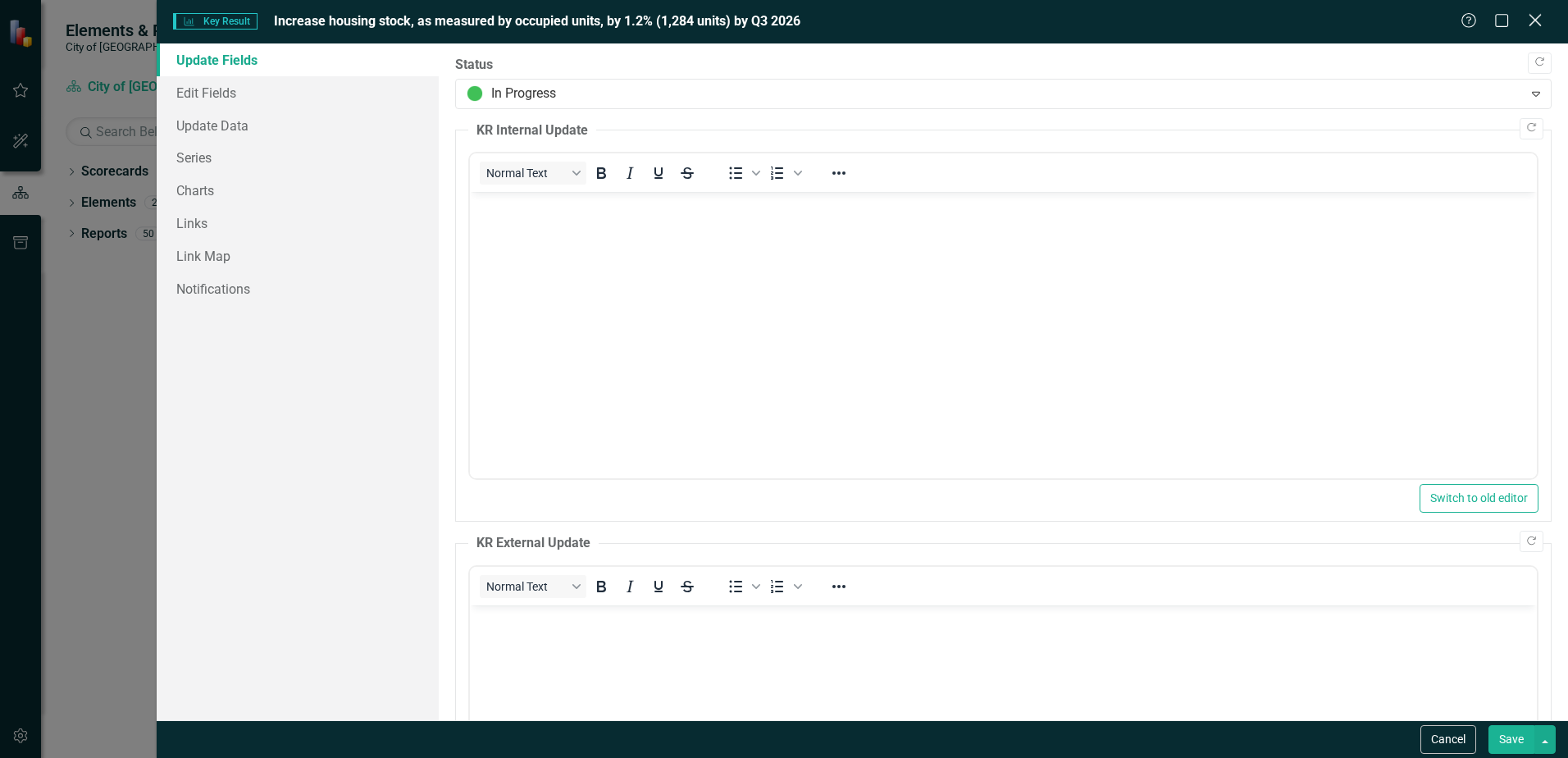
click at [1537, 23] on icon at bounding box center [1534, 20] width 12 height 12
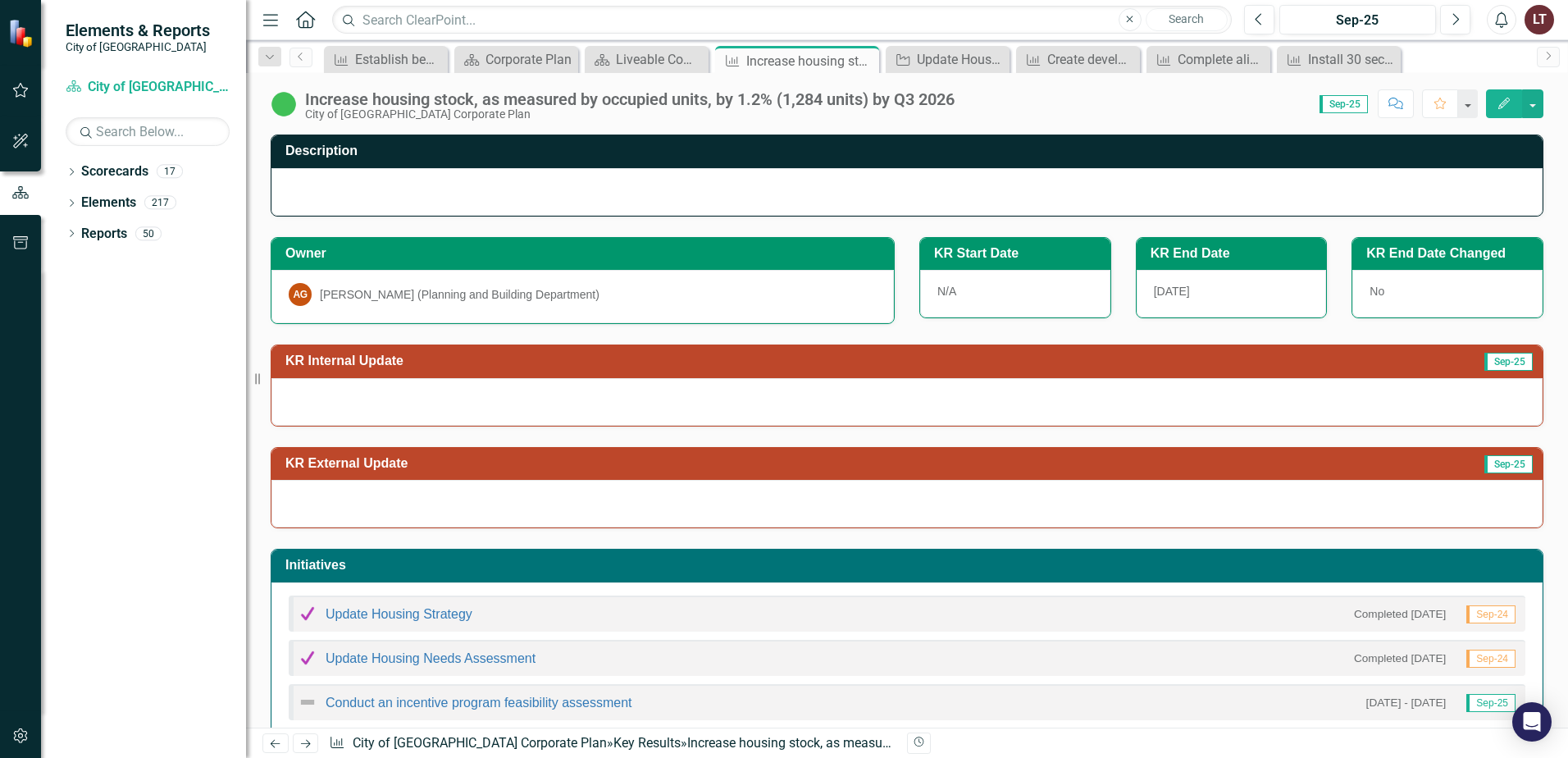
click at [1504, 107] on icon "button" at bounding box center [1504, 104] width 12 height 12
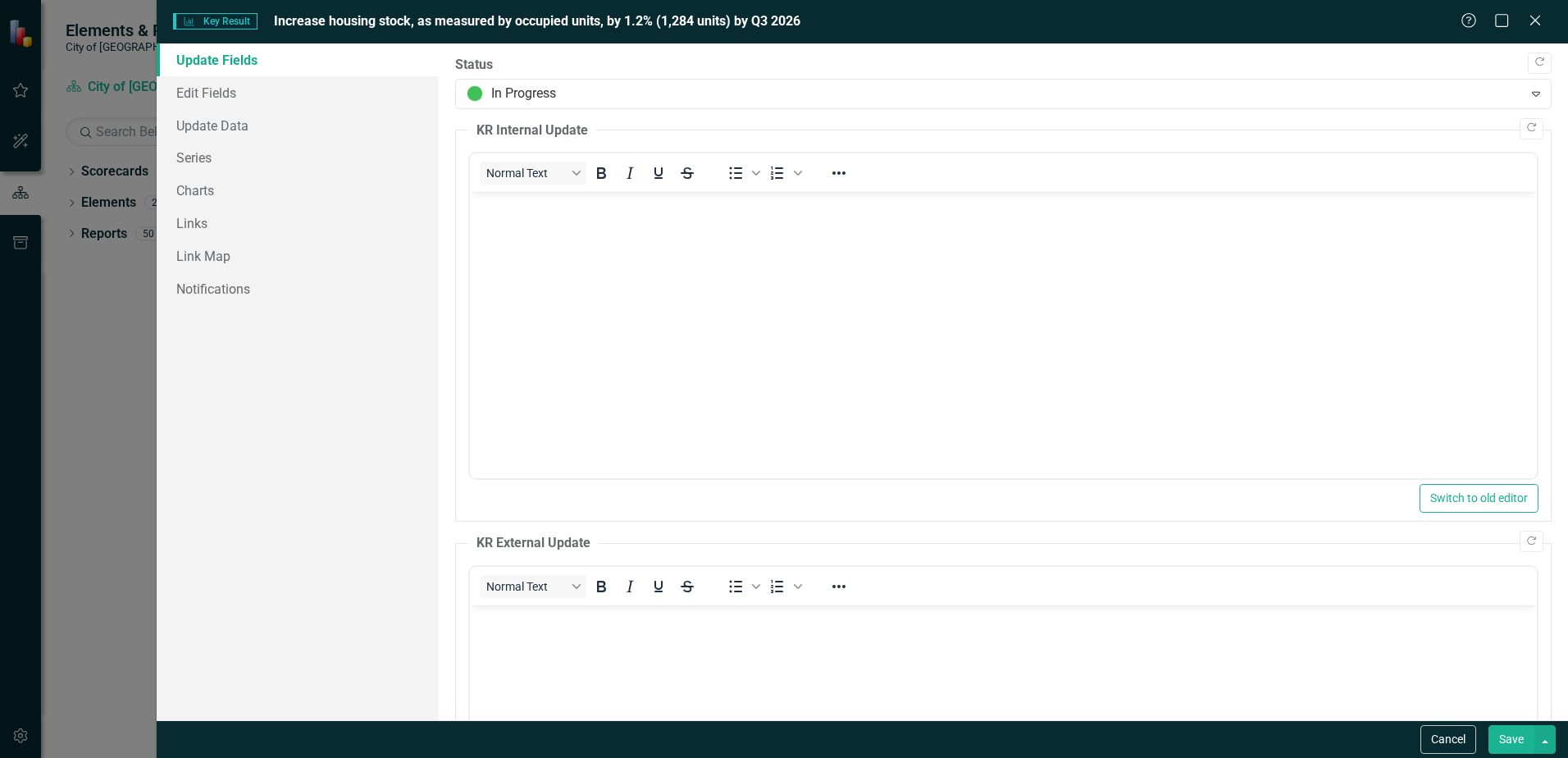
drag, startPoint x: 1534, startPoint y: 18, endPoint x: 1540, endPoint y: 31, distance: 14.3
click at [1534, 18] on icon "Close" at bounding box center [1534, 21] width 16 height 13
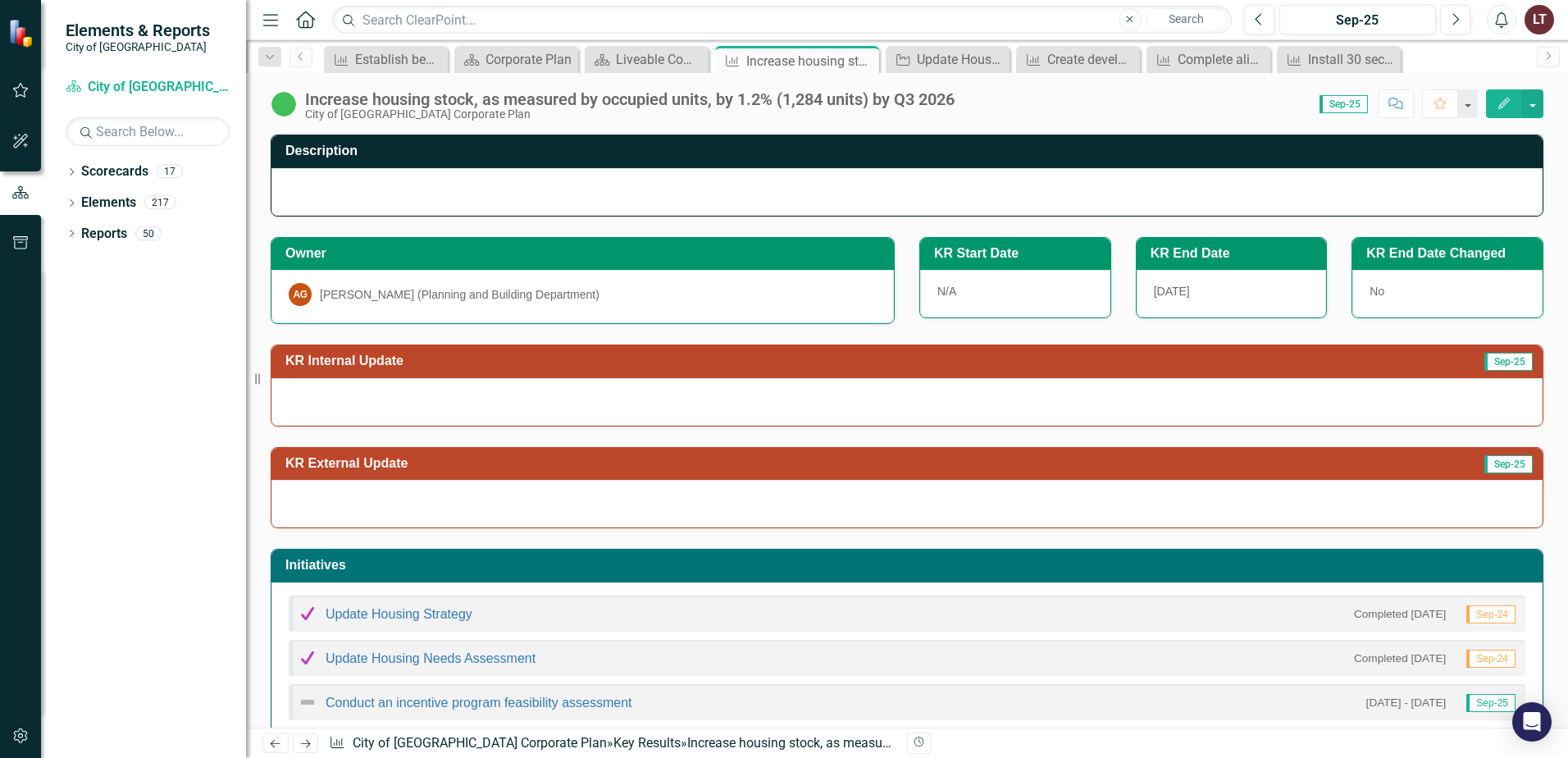
click at [723, 466] on h3 "KR External Update" at bounding box center [728, 463] width 887 height 14
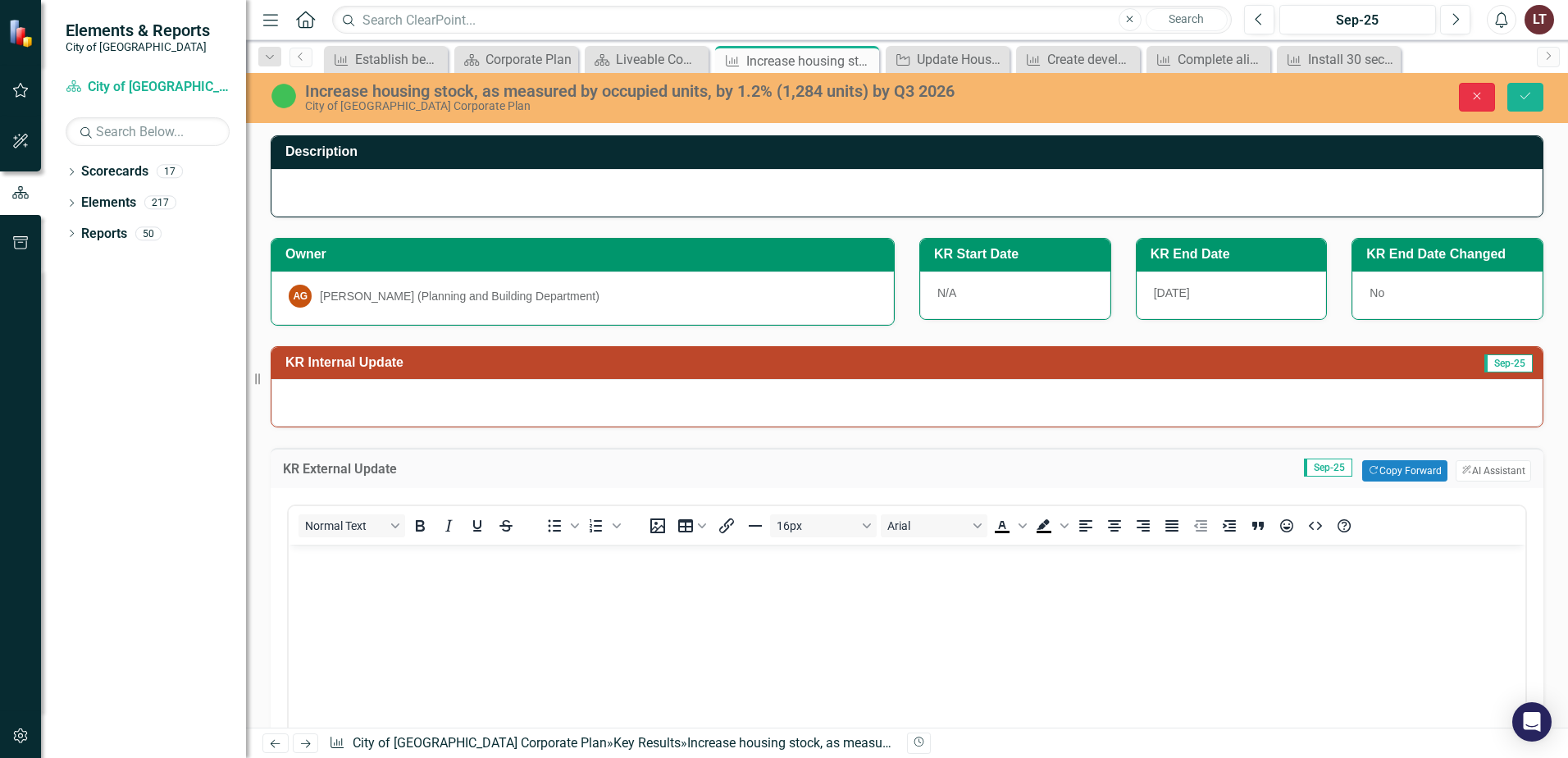
click at [1475, 97] on icon "Close" at bounding box center [1477, 96] width 14 height 12
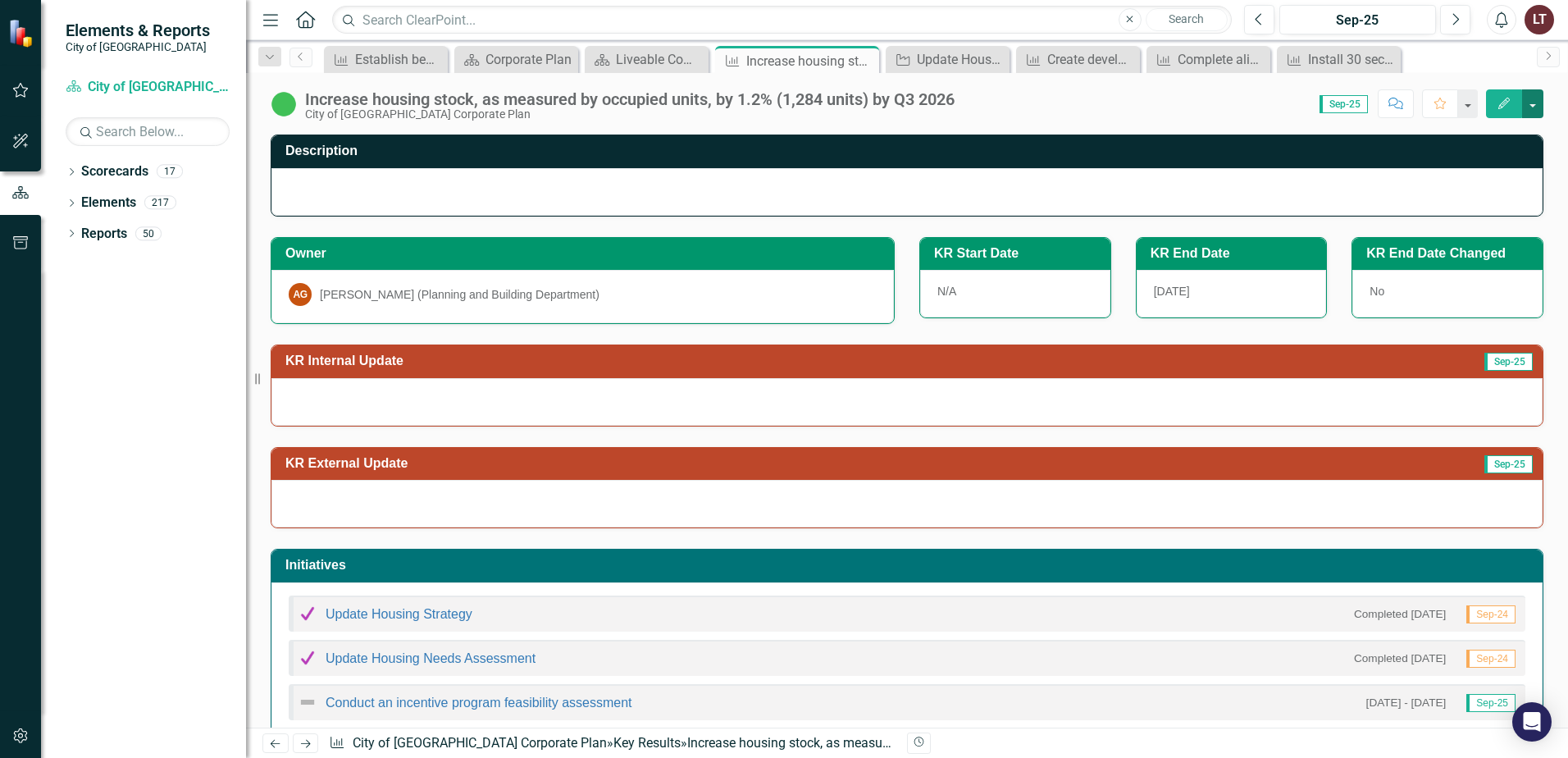
click at [1531, 100] on button "button" at bounding box center [1532, 104] width 21 height 29
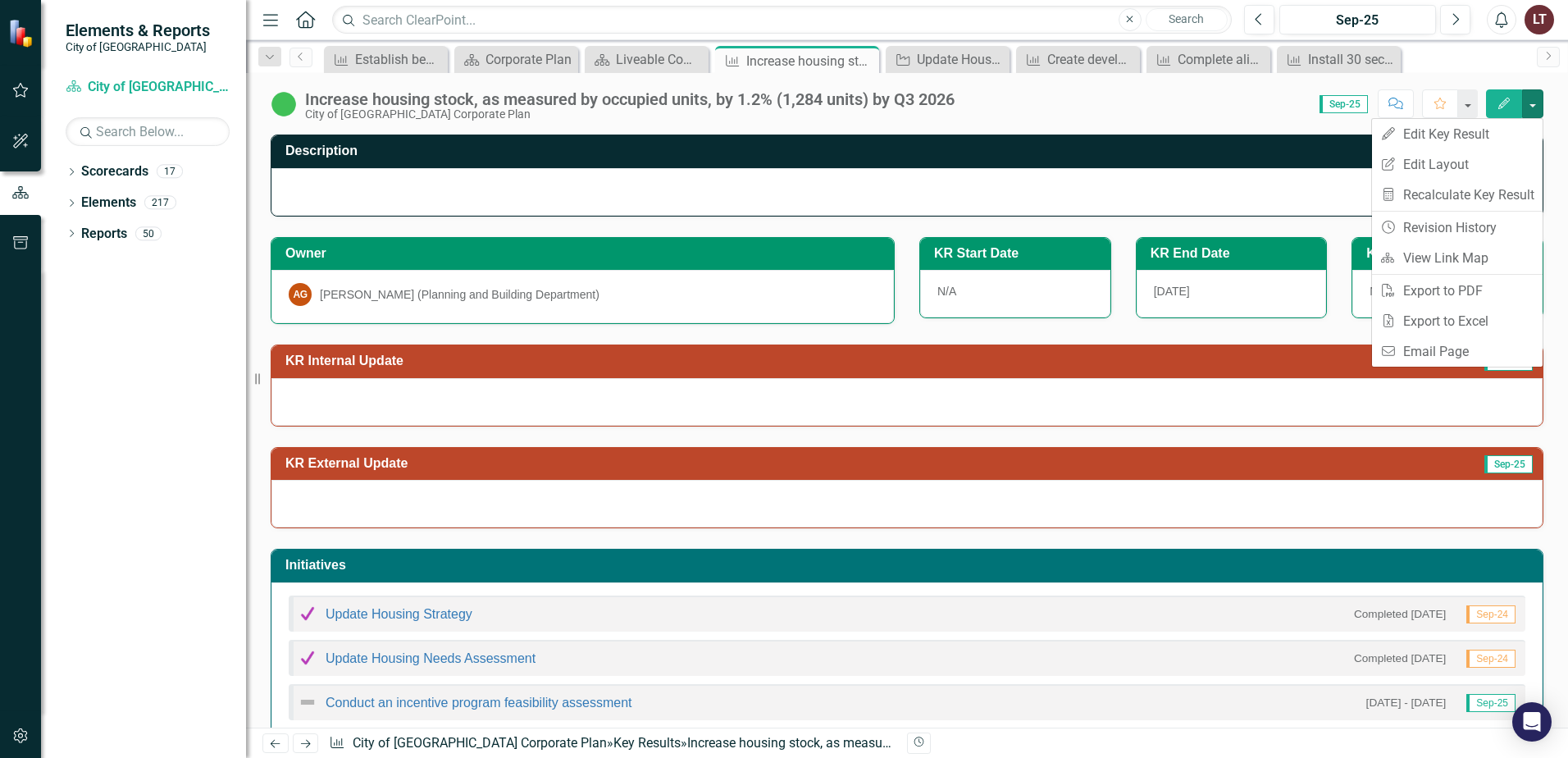
click at [1499, 104] on icon "Edit" at bounding box center [1504, 104] width 14 height 12
